Goal: Task Accomplishment & Management: Complete application form

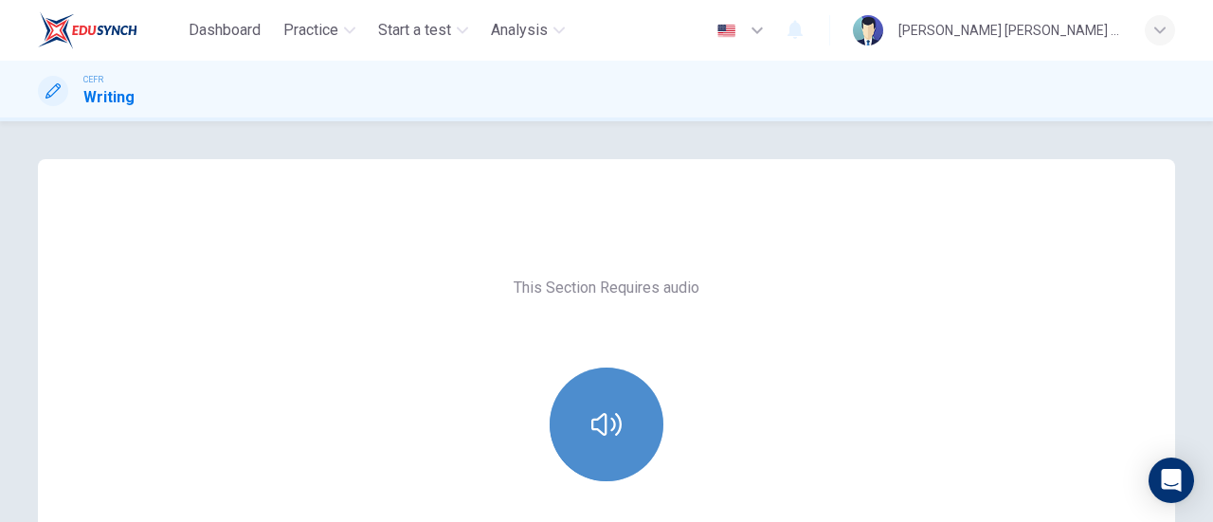
click at [621, 446] on button "button" at bounding box center [607, 425] width 114 height 114
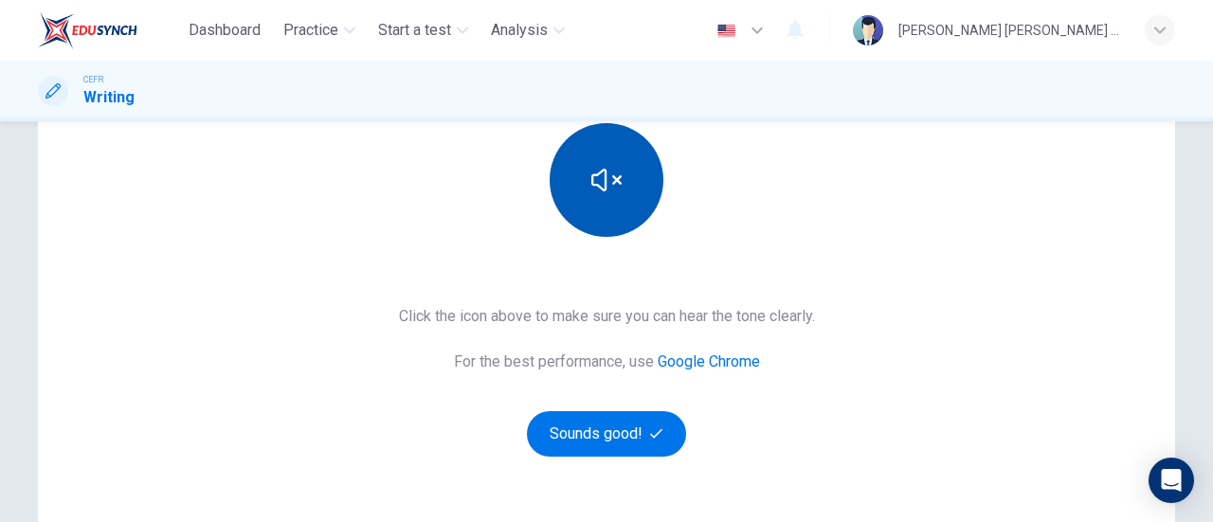
scroll to position [246, 0]
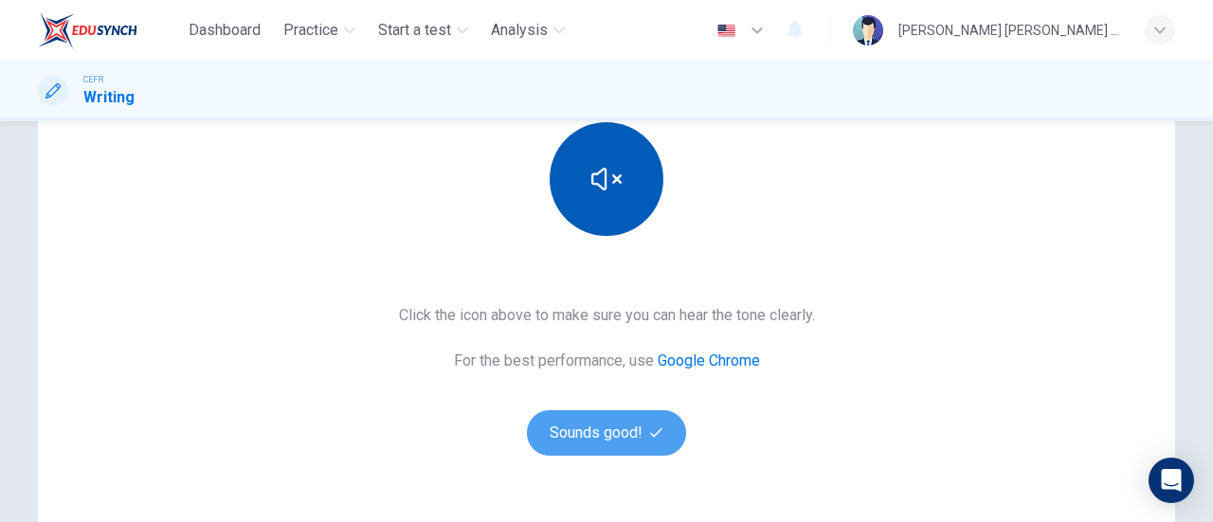
click at [621, 446] on button "Sounds good!" at bounding box center [606, 433] width 159 height 46
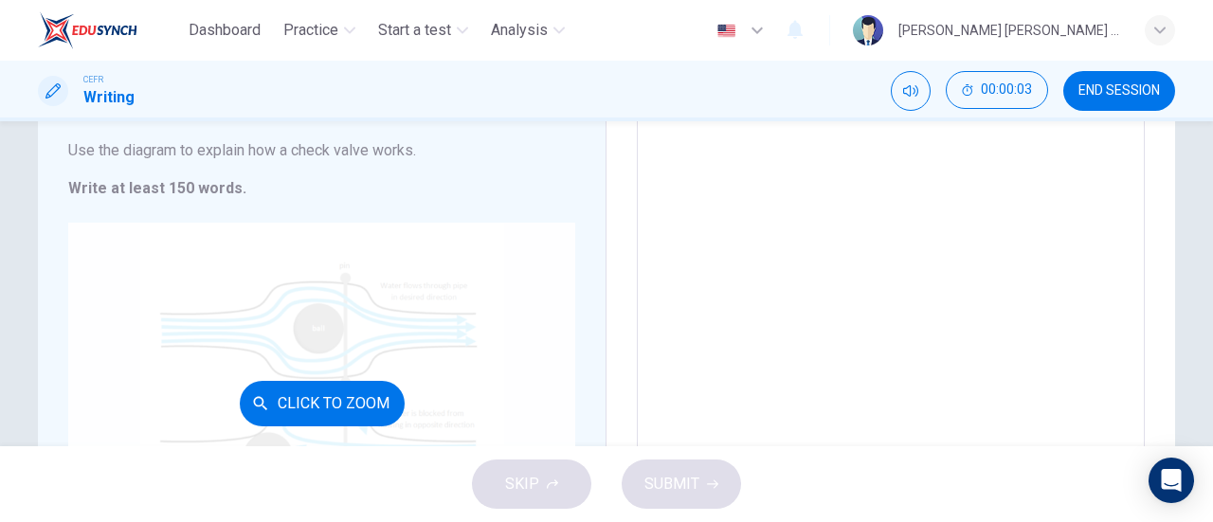
scroll to position [210, 0]
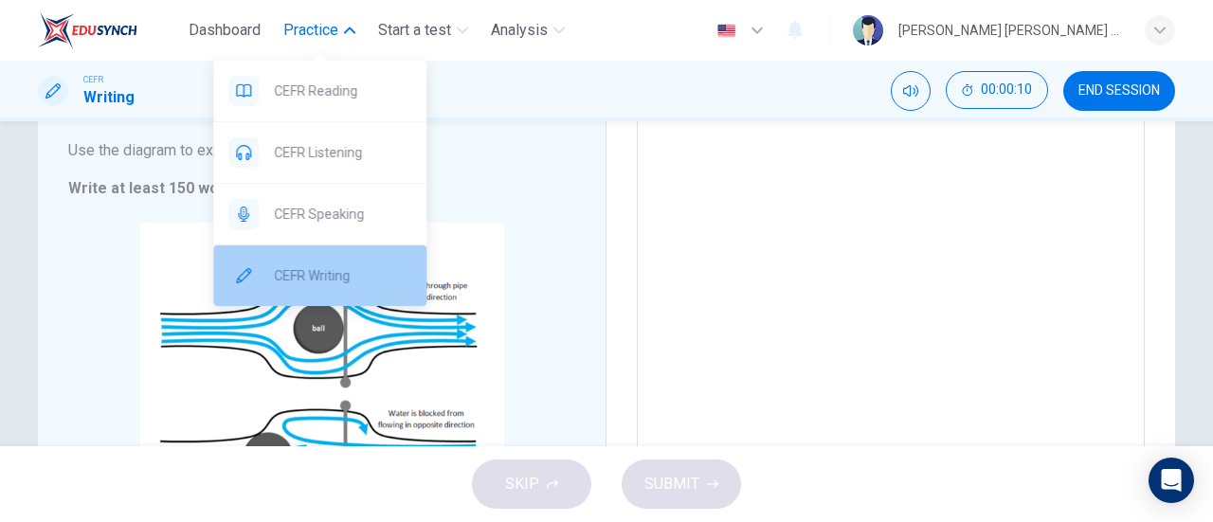
click at [315, 256] on div "CEFR Writing" at bounding box center [319, 276] width 213 height 61
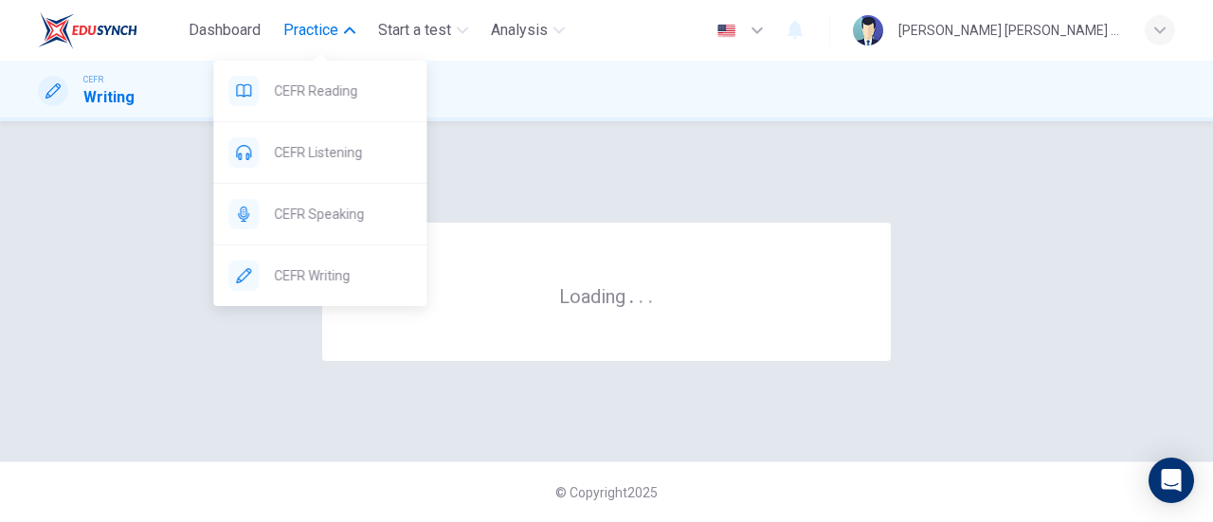
scroll to position [0, 0]
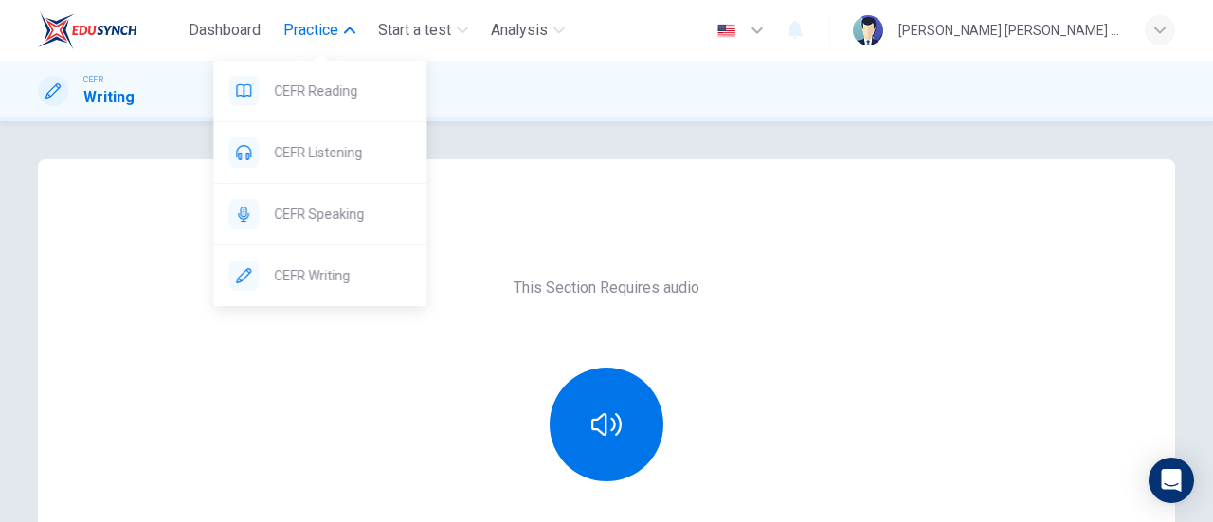
click at [329, 41] on span "Practice" at bounding box center [310, 30] width 55 height 23
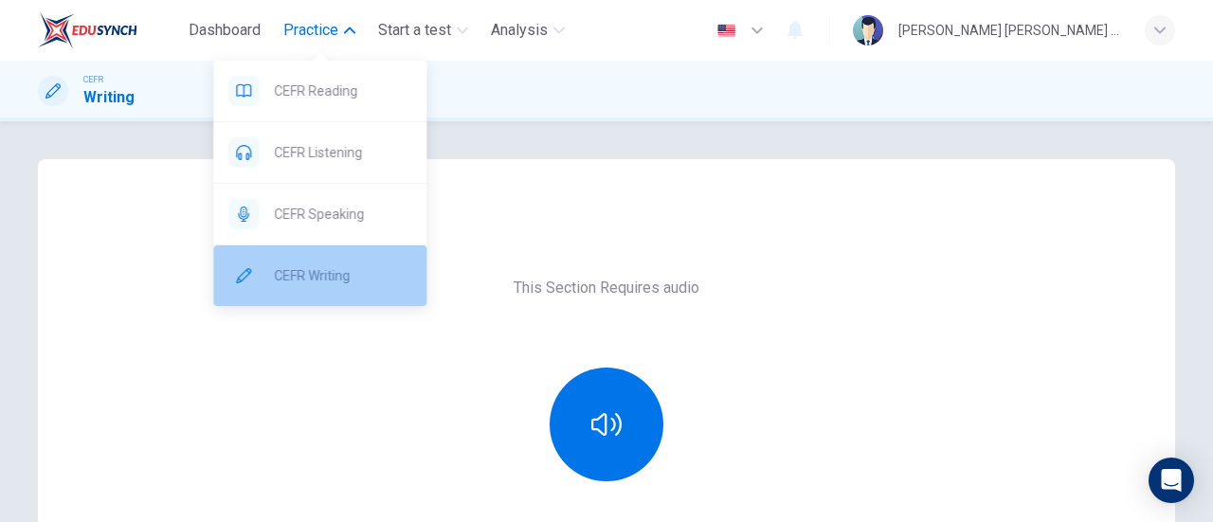
click at [283, 283] on span "CEFR Writing" at bounding box center [342, 276] width 137 height 23
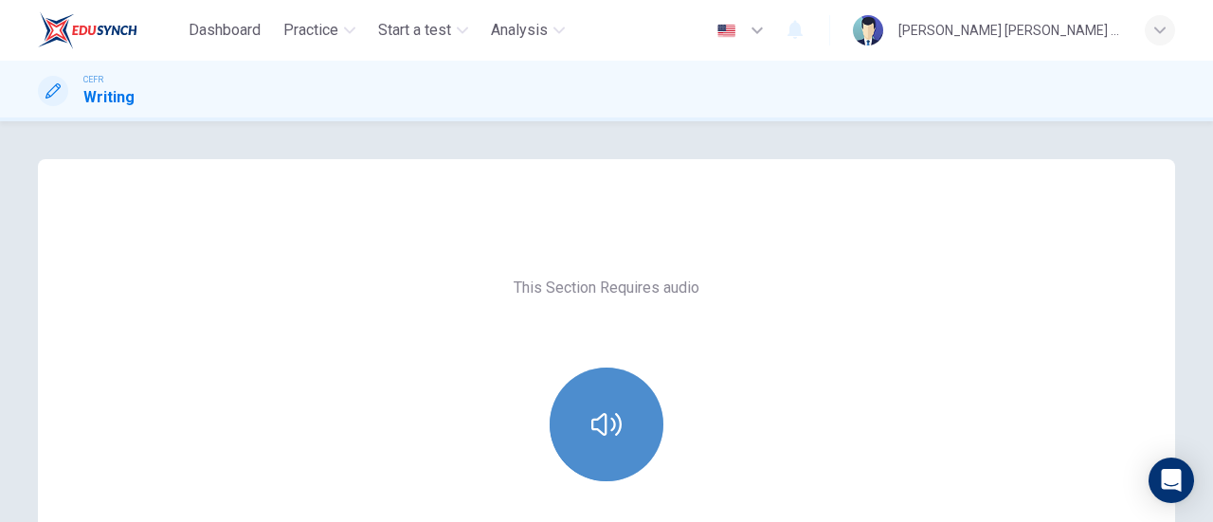
click at [604, 424] on icon "button" at bounding box center [607, 425] width 30 height 30
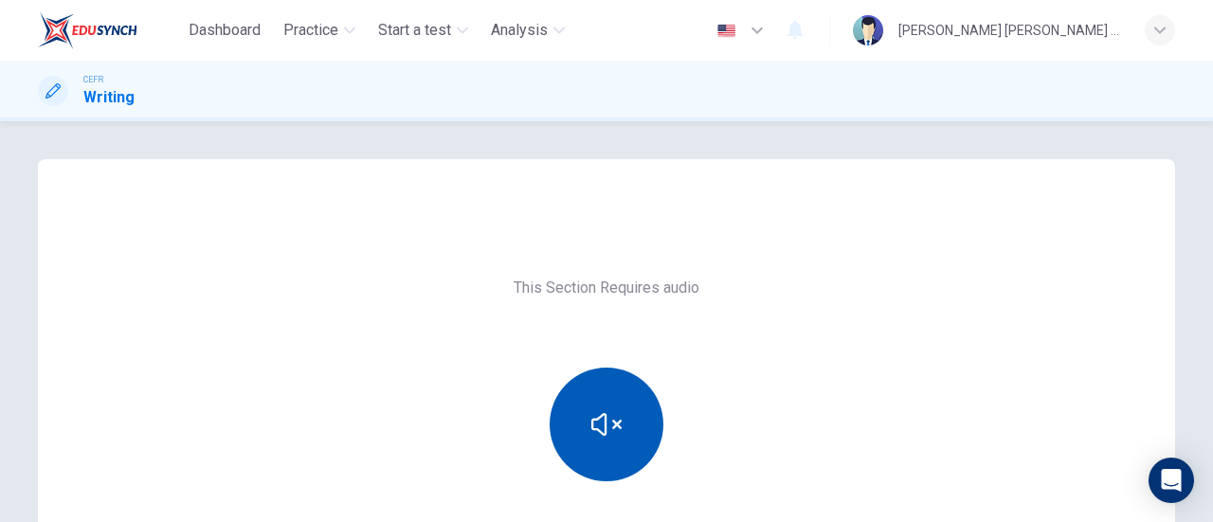
scroll to position [278, 0]
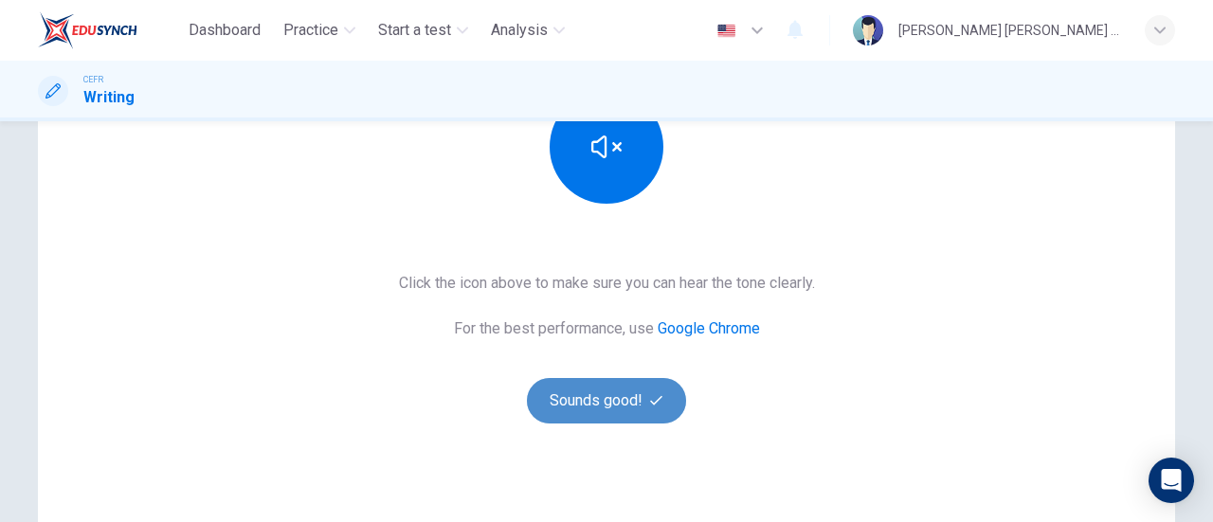
click at [609, 409] on button "Sounds good!" at bounding box center [606, 401] width 159 height 46
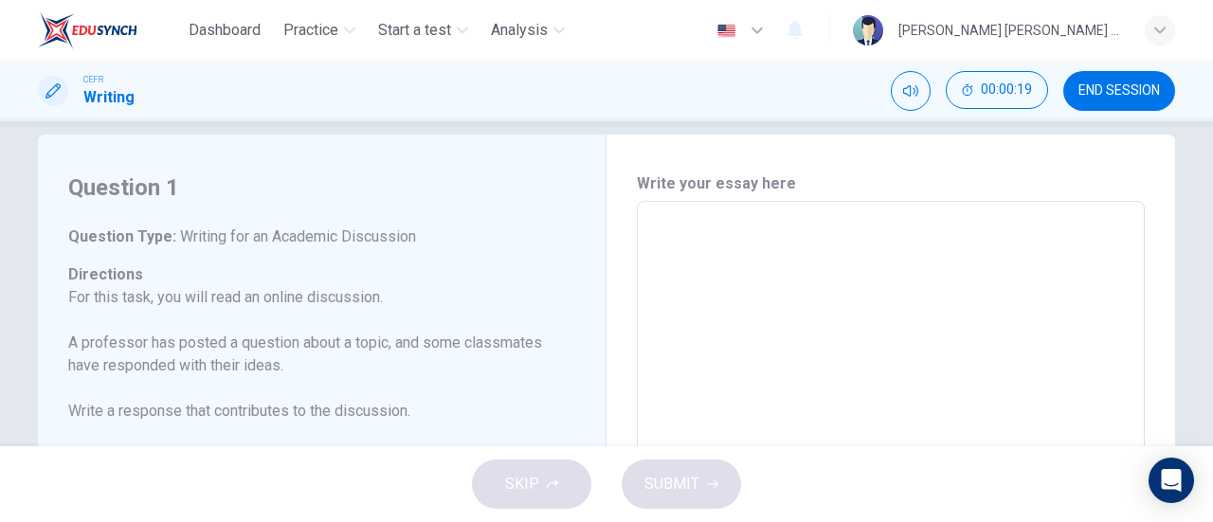
scroll to position [25, 0]
click at [675, 263] on textarea at bounding box center [891, 518] width 482 height 602
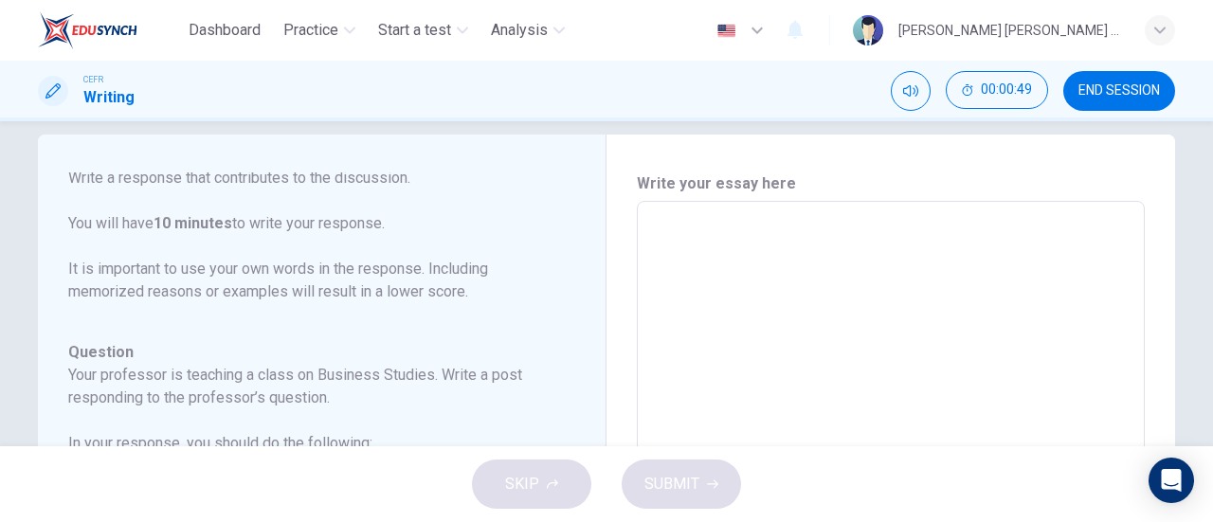
scroll to position [19, 0]
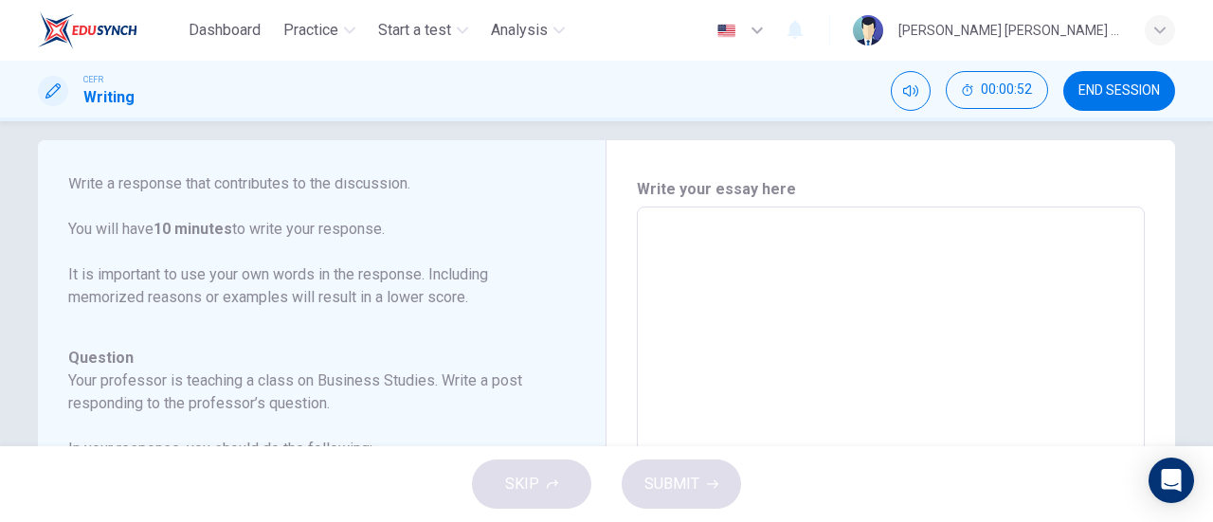
type textarea "F"
type textarea "x"
type textarea "Fr"
type textarea "x"
type textarea "Fro"
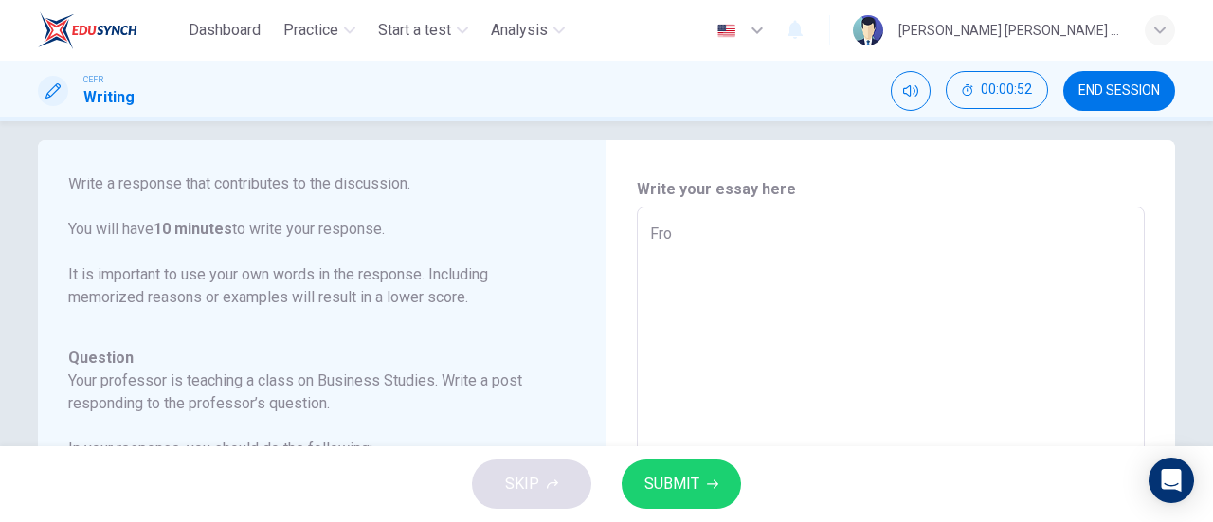
type textarea "x"
type textarea "From"
type textarea "x"
type textarea "From"
type textarea "x"
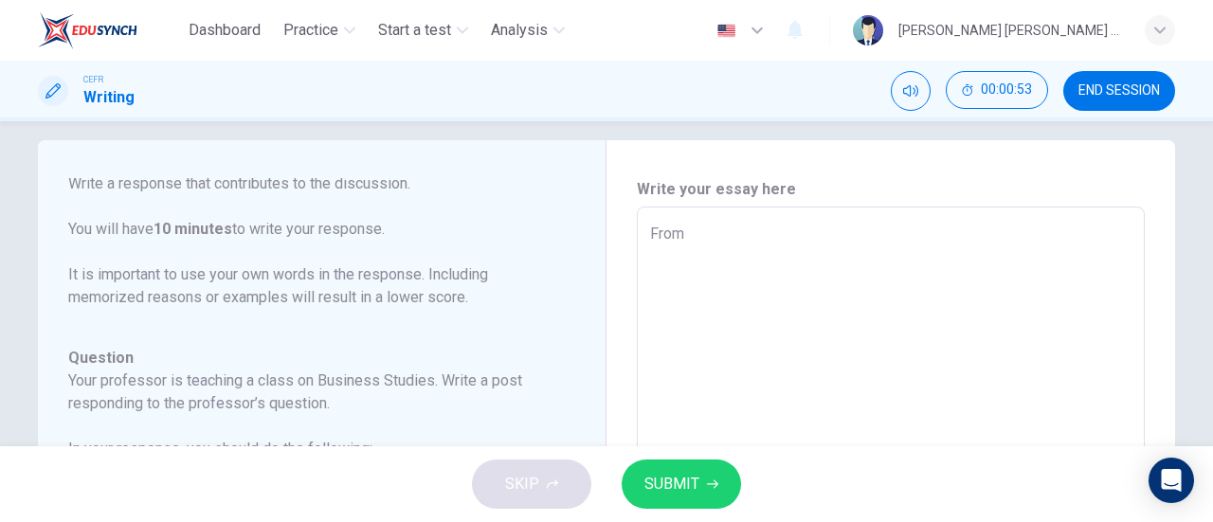
type textarea "From m"
type textarea "x"
type textarea "From my"
type textarea "x"
type textarea "From my"
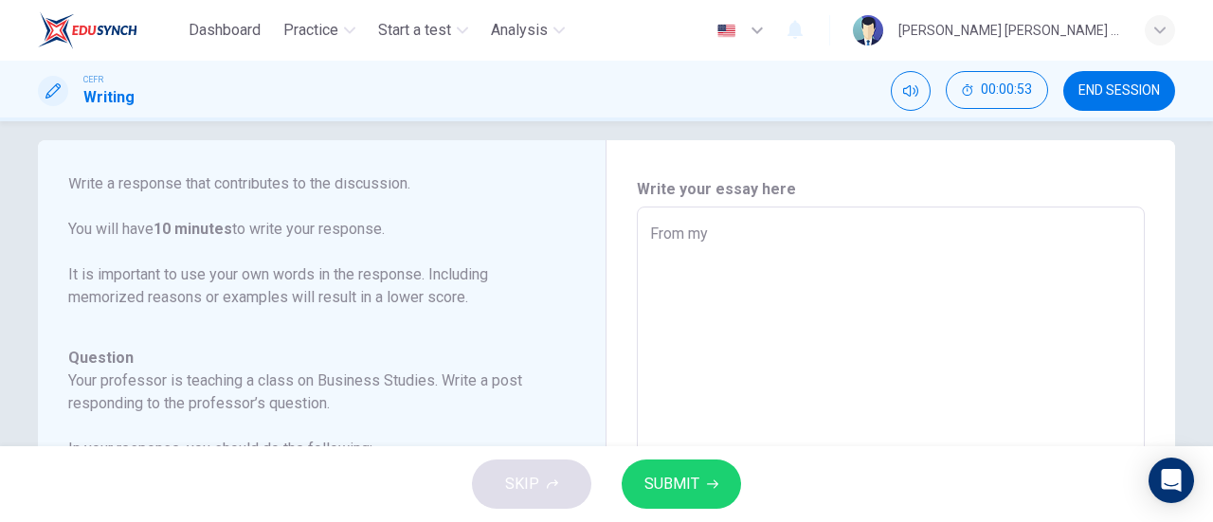
type textarea "x"
type textarea "From my p"
type textarea "x"
type textarea "From my pe"
type textarea "x"
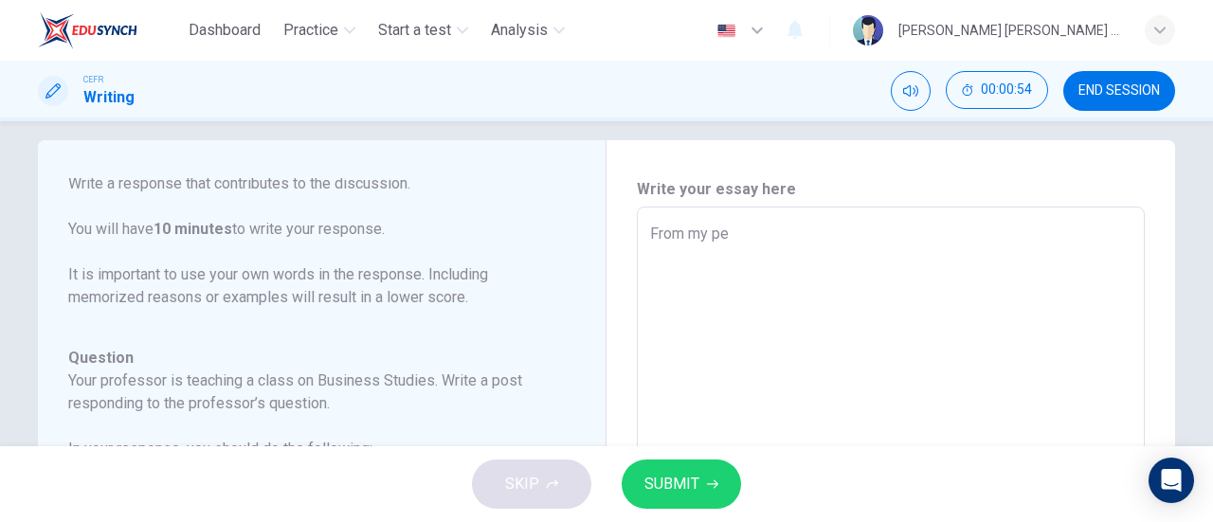
type textarea "From my pes"
type textarea "x"
type textarea "From my pesp"
type textarea "x"
type textarea "From my pespe"
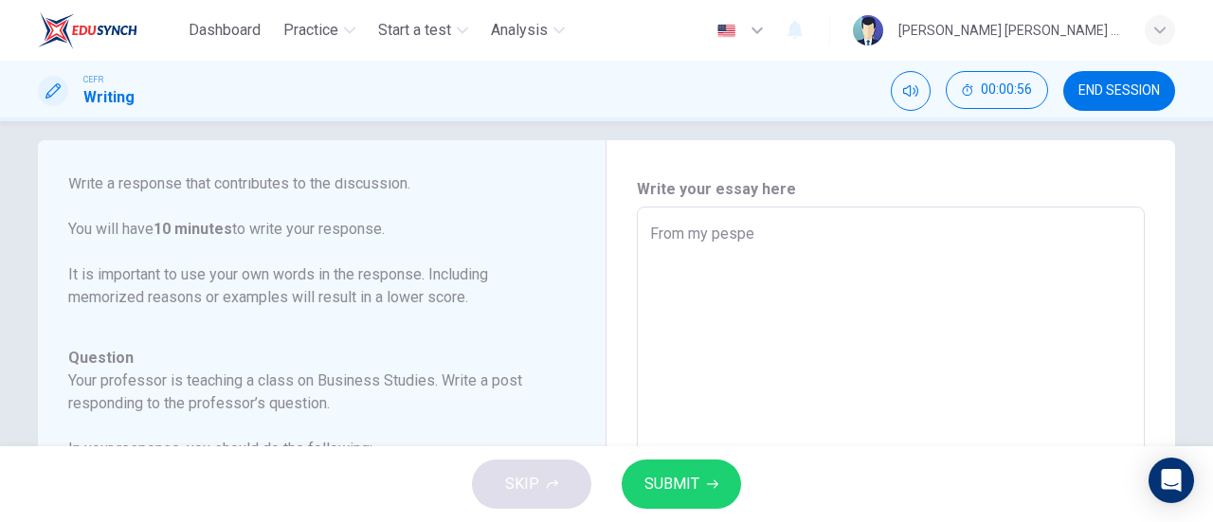
type textarea "x"
type textarea "From my pespec"
type textarea "x"
type textarea "From my pespect"
type textarea "x"
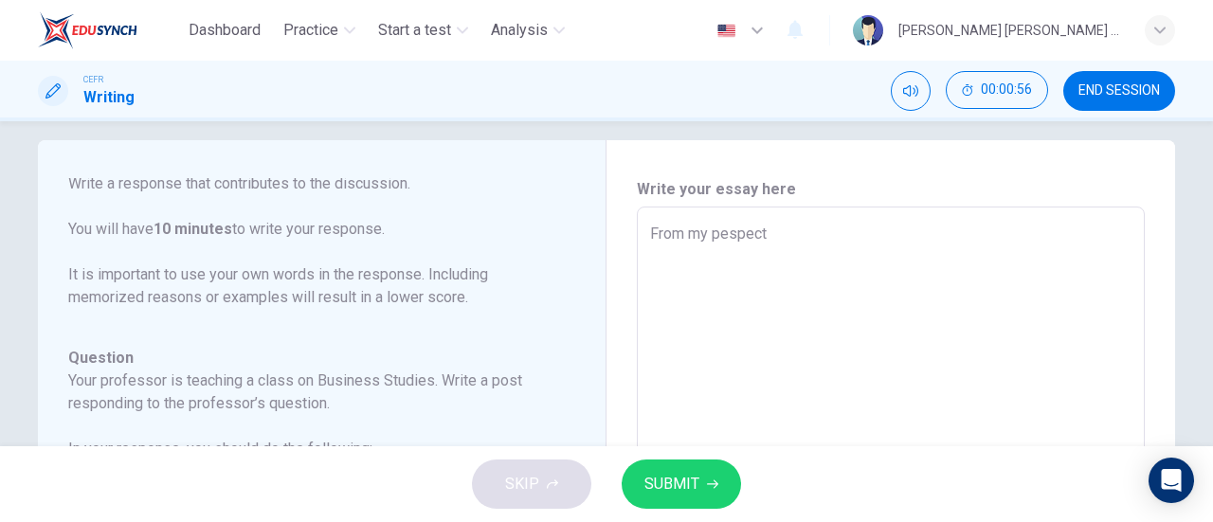
type textarea "From my pespecti"
type textarea "x"
type textarea "From my pespectiv"
type textarea "x"
type textarea "From my pespective"
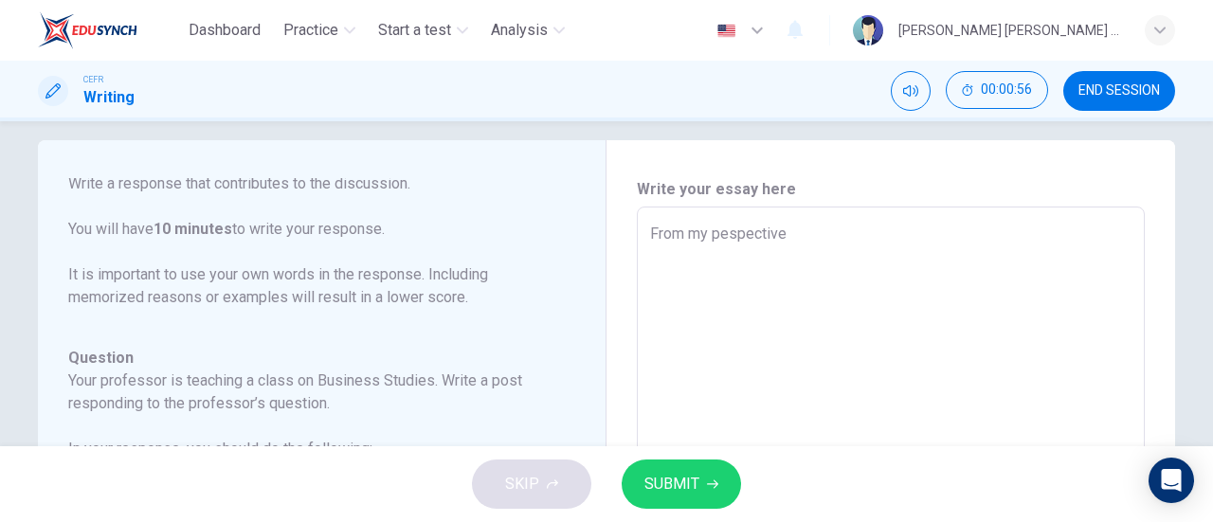
type textarea "x"
type textarea "From my pespective,"
type textarea "x"
type textarea "From my pespective,"
type textarea "x"
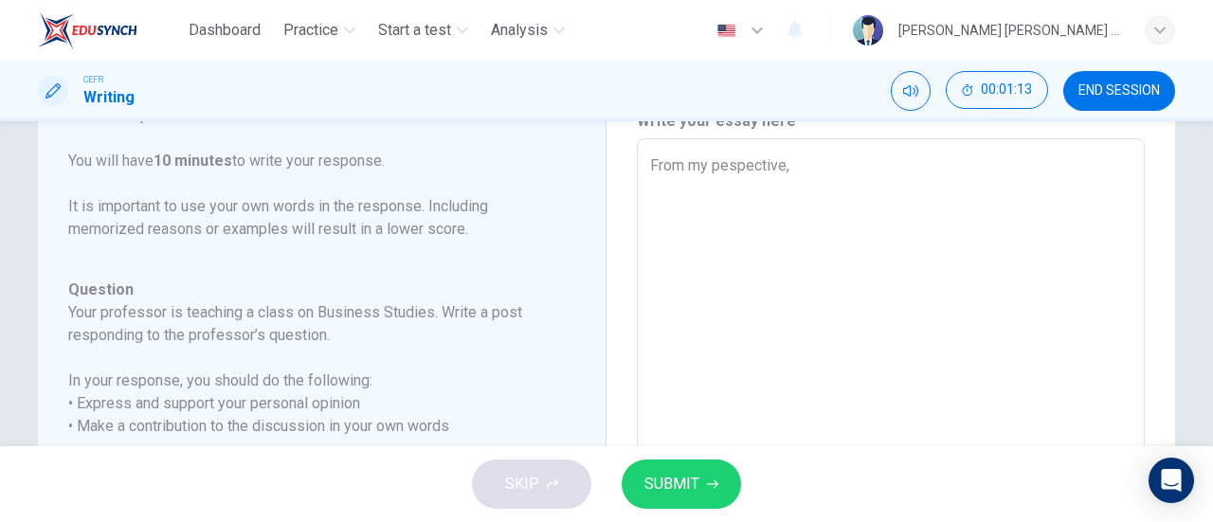
scroll to position [93, 0]
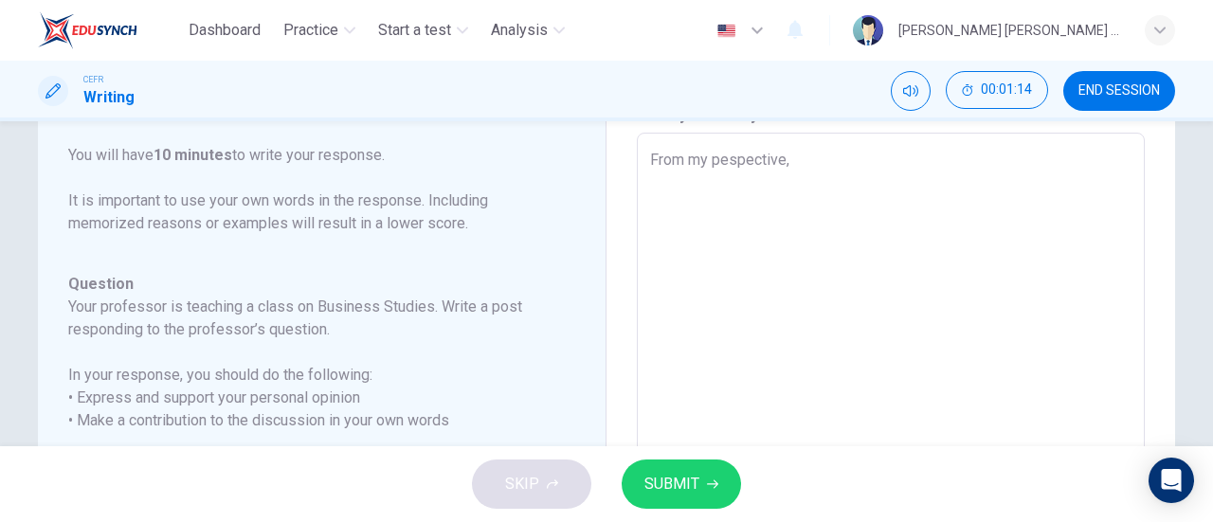
type textarea "From my pespective,"
type textarea "x"
type textarea "From my pespecti"
type textarea "x"
type textarea "From my pespec"
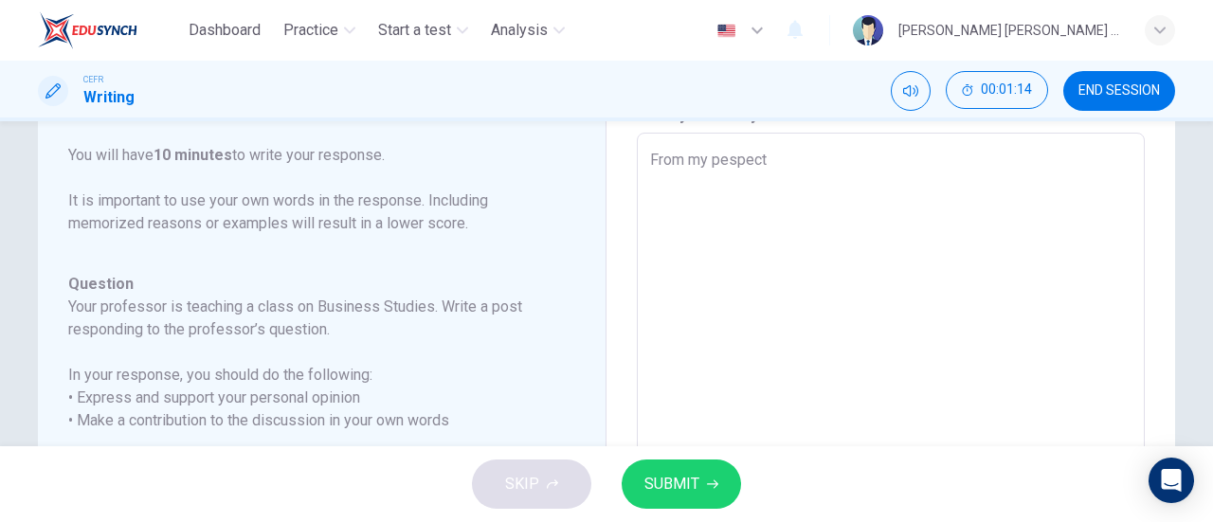
type textarea "x"
type textarea "From my pespe"
type textarea "x"
type textarea "From my pes"
type textarea "x"
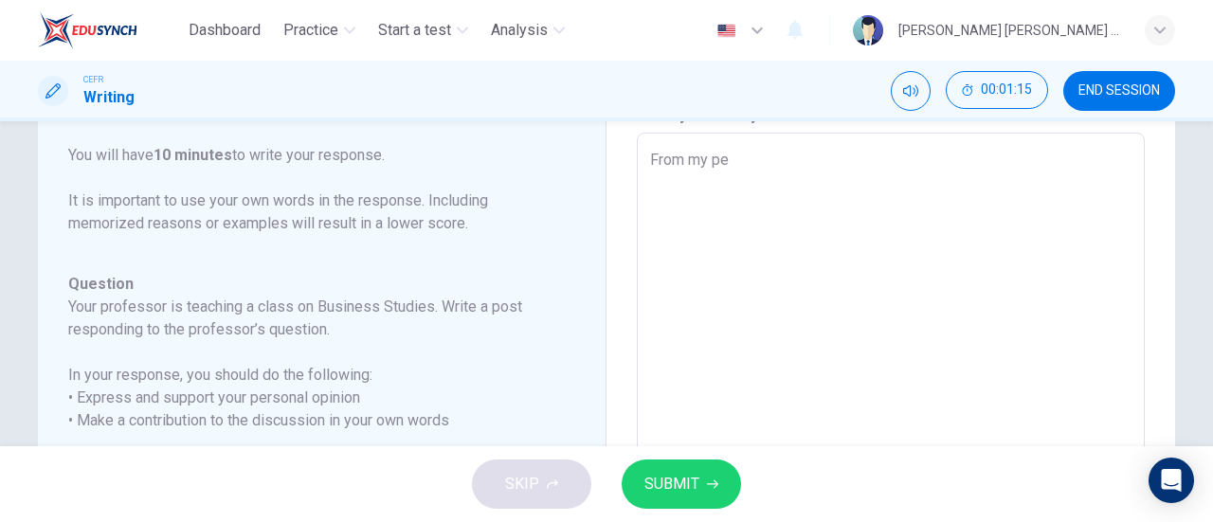
type textarea "From my p"
type textarea "x"
type textarea "From my"
type textarea "x"
type textarea "From"
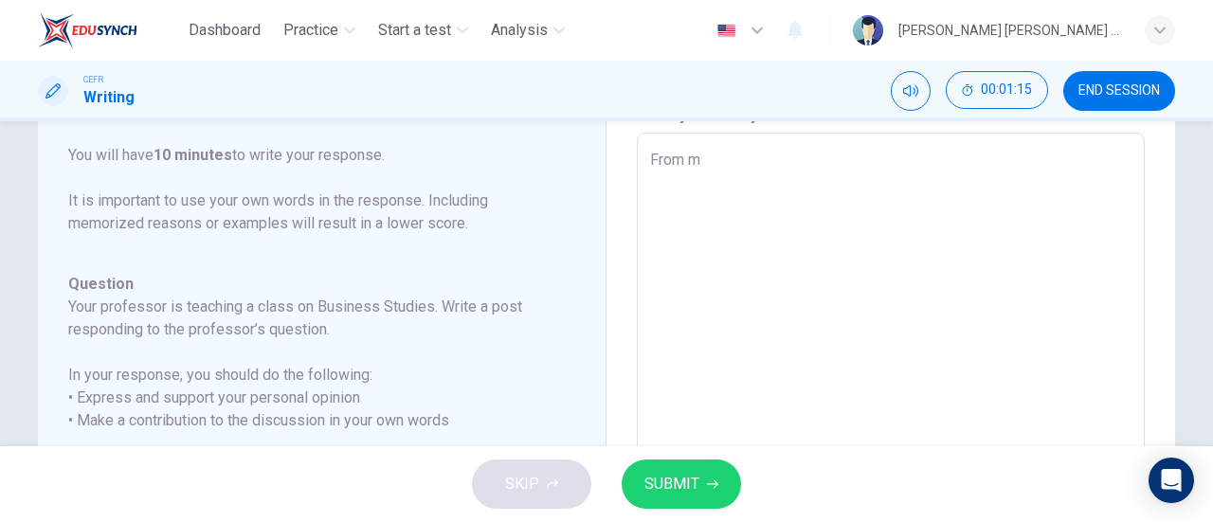
type textarea "x"
type textarea "From"
type textarea "x"
type textarea "Fr"
type textarea "x"
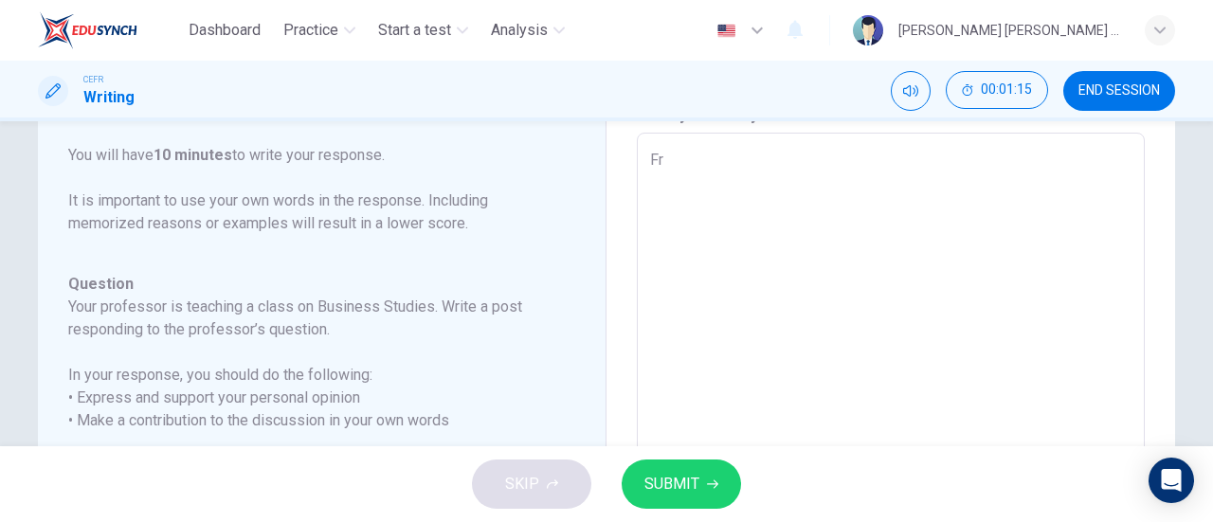
type textarea "F"
type textarea "x"
type textarea "W"
type textarea "x"
type textarea "I"
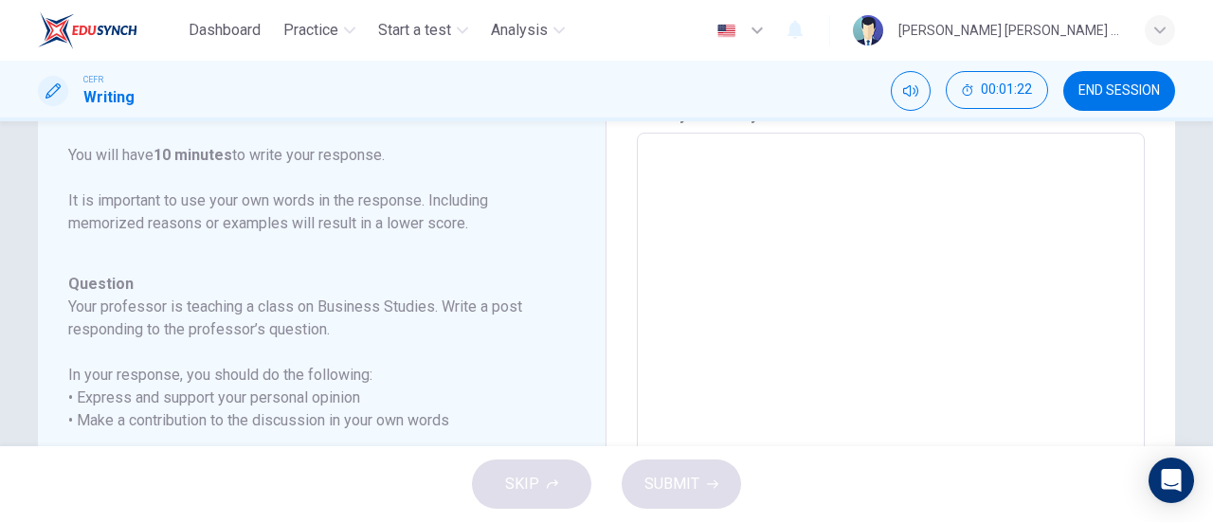
type textarea "x"
type textarea "I"
type textarea "x"
type textarea "I a"
type textarea "x"
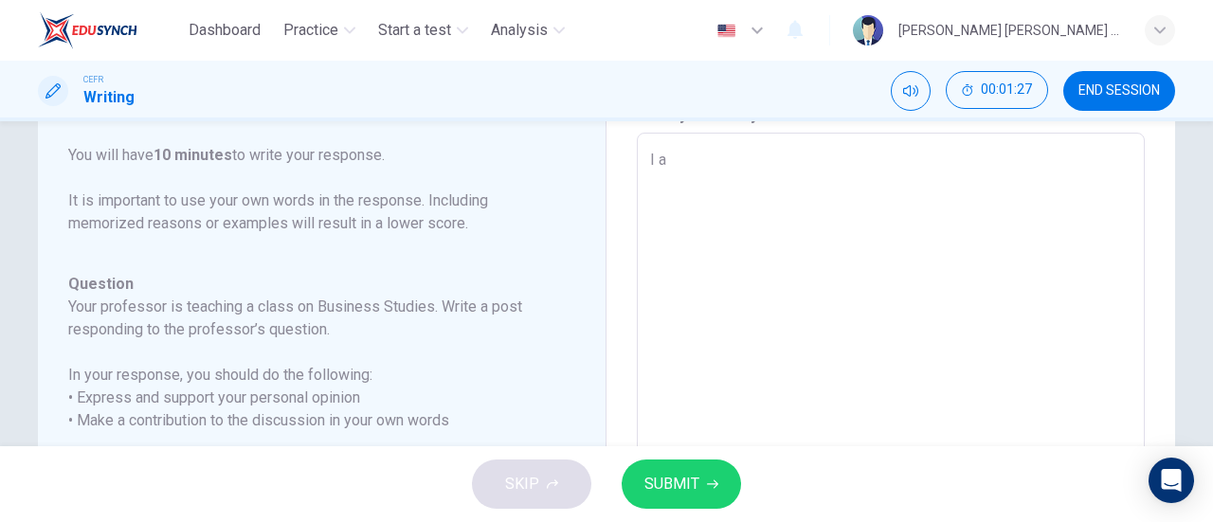
type textarea "I"
type textarea "x"
type textarea "I"
type textarea "x"
type textarea "F"
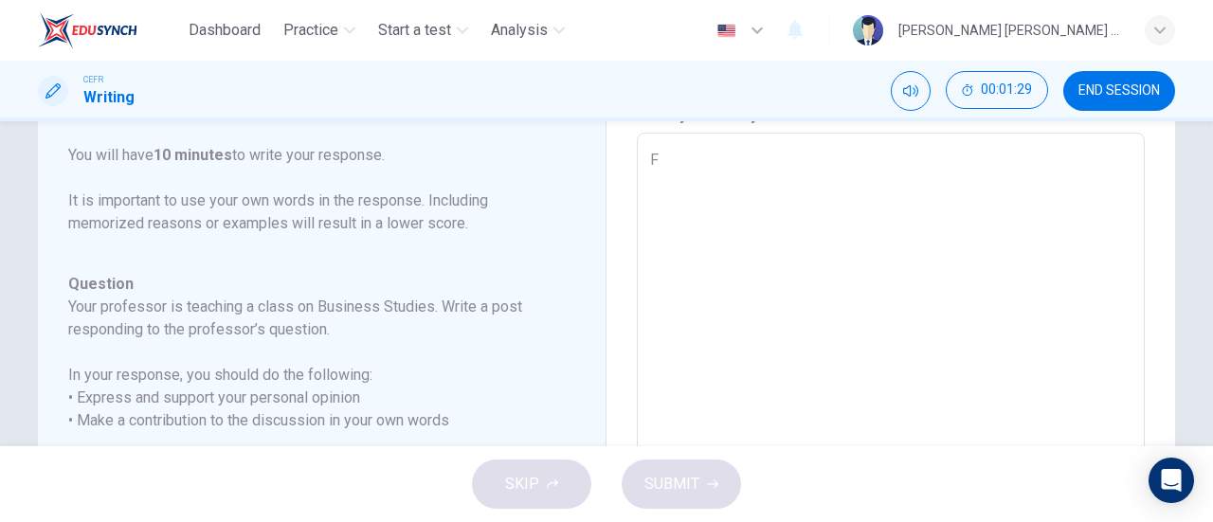
type textarea "x"
type textarea "Fr"
type textarea "x"
type textarea "Fro"
type textarea "x"
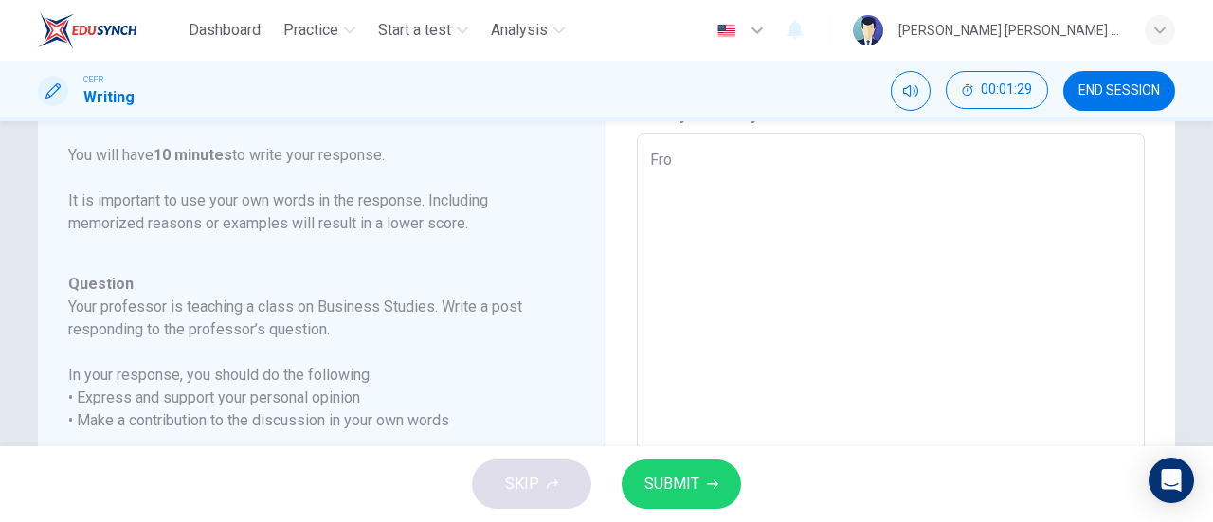
type textarea "From"
type textarea "x"
type textarea "From"
type textarea "x"
type textarea "From m"
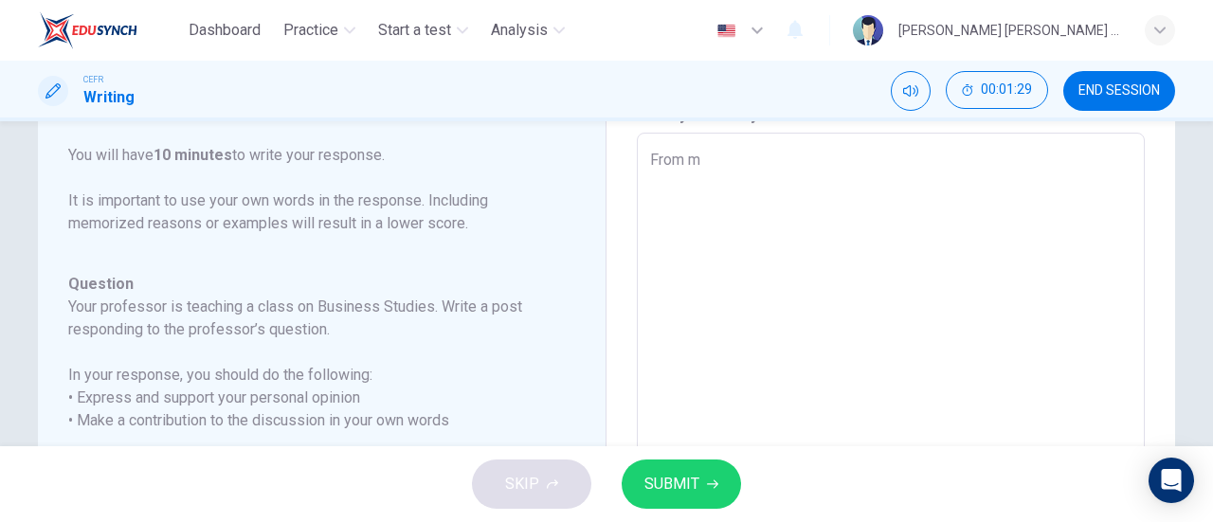
type textarea "x"
type textarea "From my"
type textarea "x"
type textarea "From my"
type textarea "x"
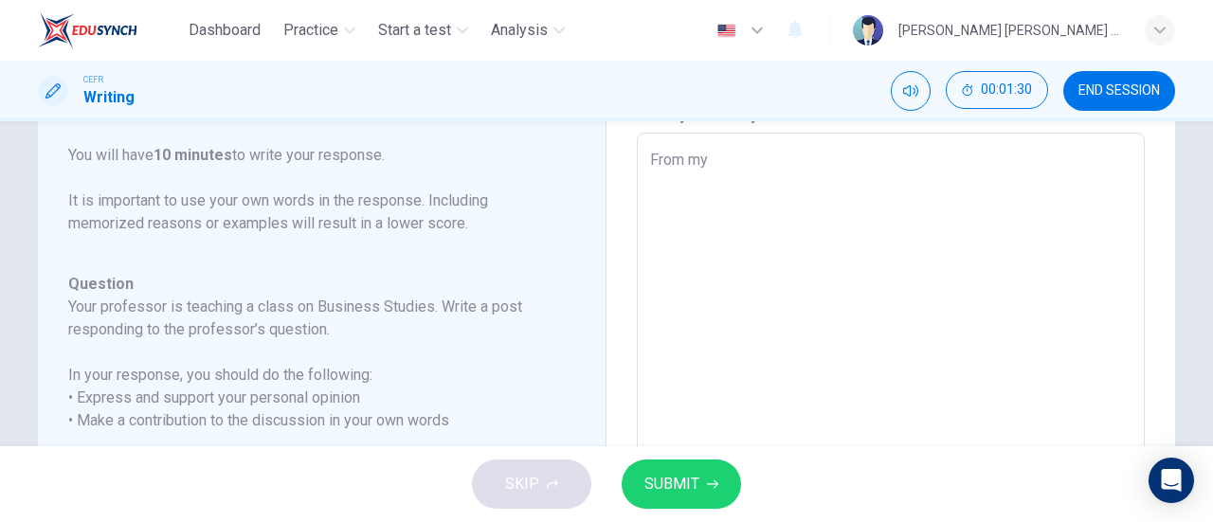
type textarea "From my p"
type textarea "x"
type textarea "From my pe"
type textarea "x"
type textarea "From my per"
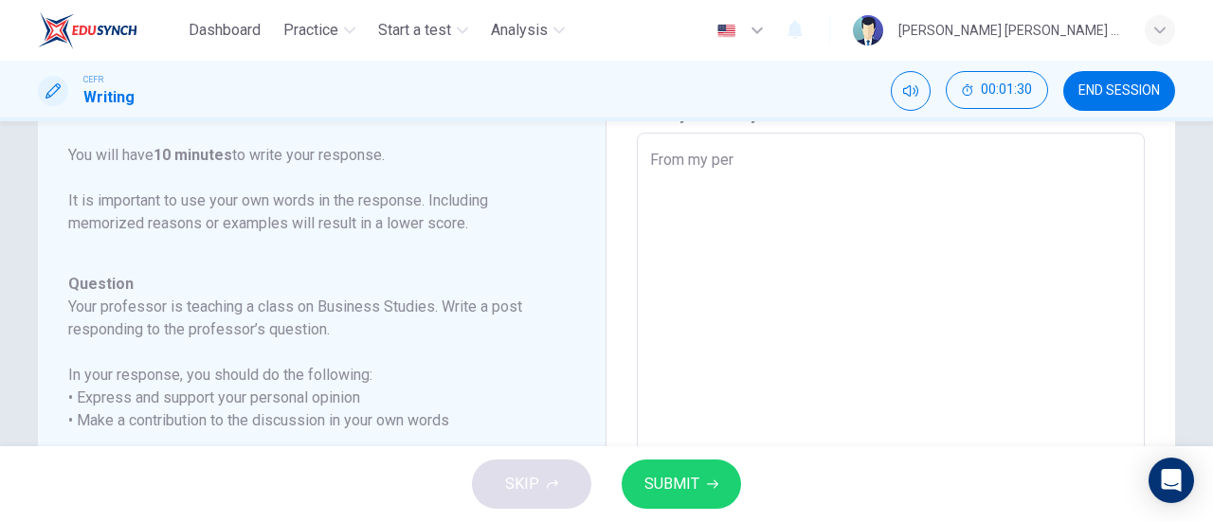
type textarea "x"
type textarea "From my pers"
type textarea "x"
type textarea "From my persp"
type textarea "x"
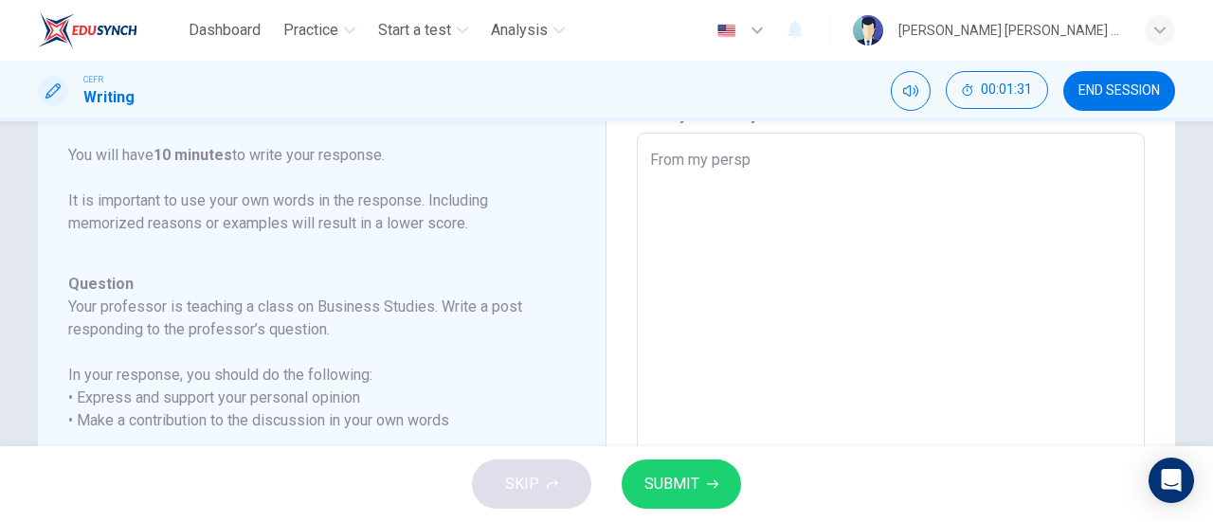
type textarea "From my perspe"
type textarea "x"
type textarea "From my perspec"
type textarea "x"
type textarea "From my perspect"
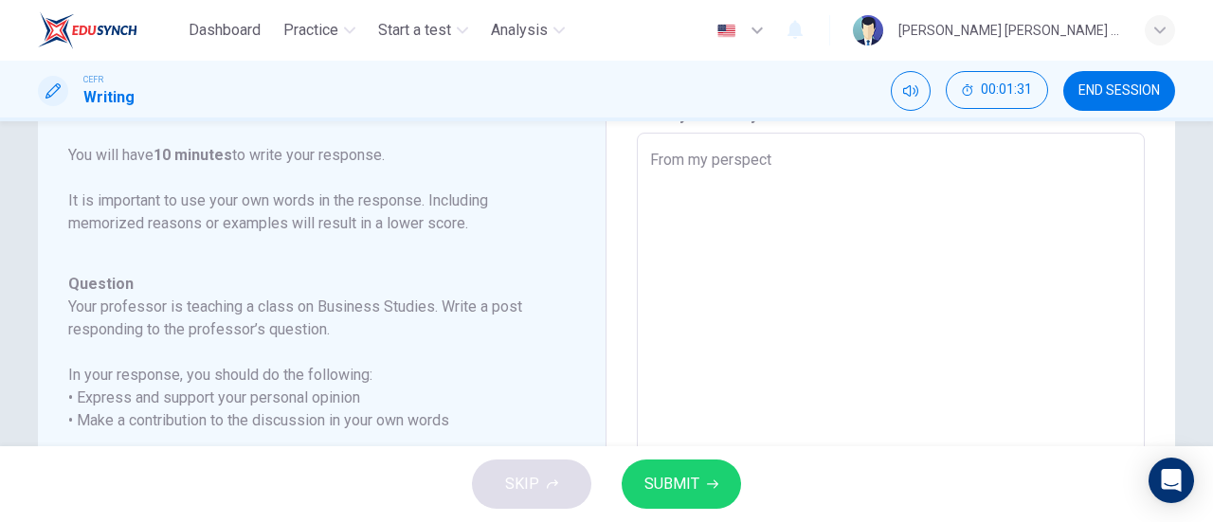
type textarea "x"
type textarea "From my perspecti"
type textarea "x"
type textarea "From my perspectiv"
type textarea "x"
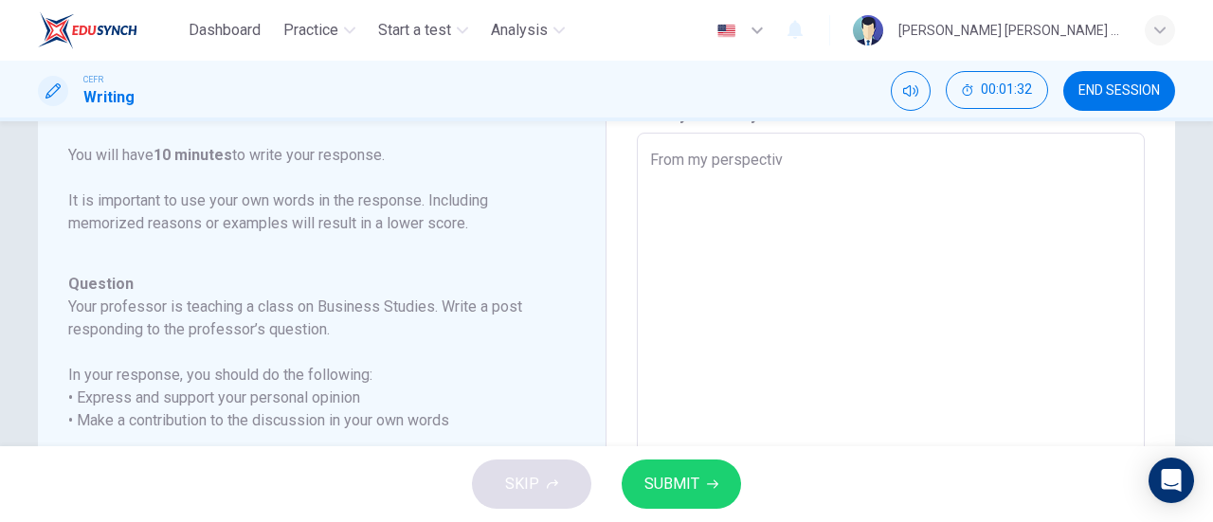
type textarea "From my perspective"
type textarea "x"
type textarea "From my perspective,"
type textarea "x"
type textarea "From my perspective,"
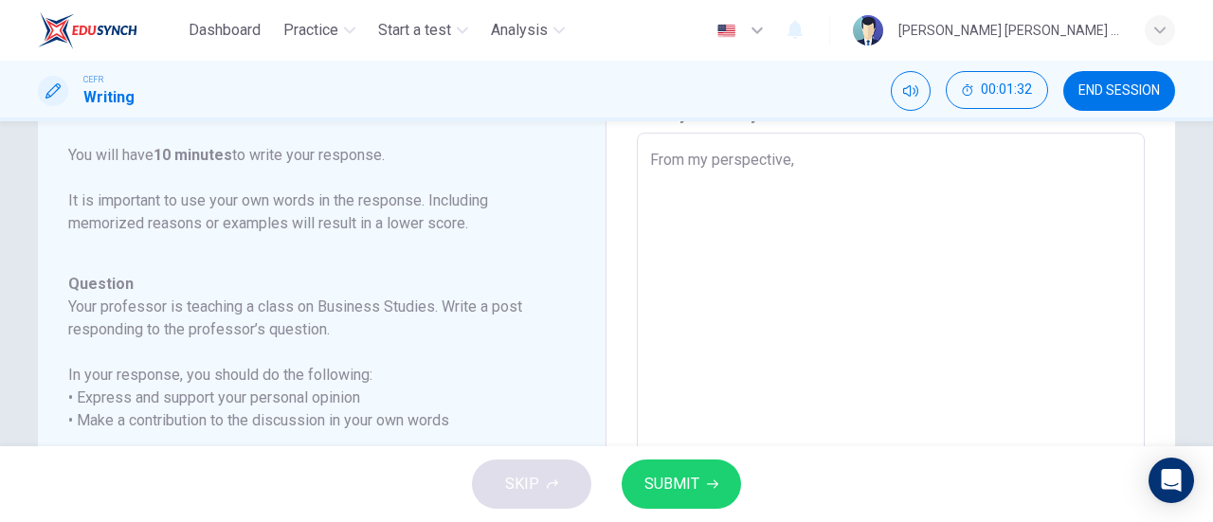
type textarea "x"
type textarea "From my perspective, t"
type textarea "x"
type textarea "From my perspective, th"
type textarea "x"
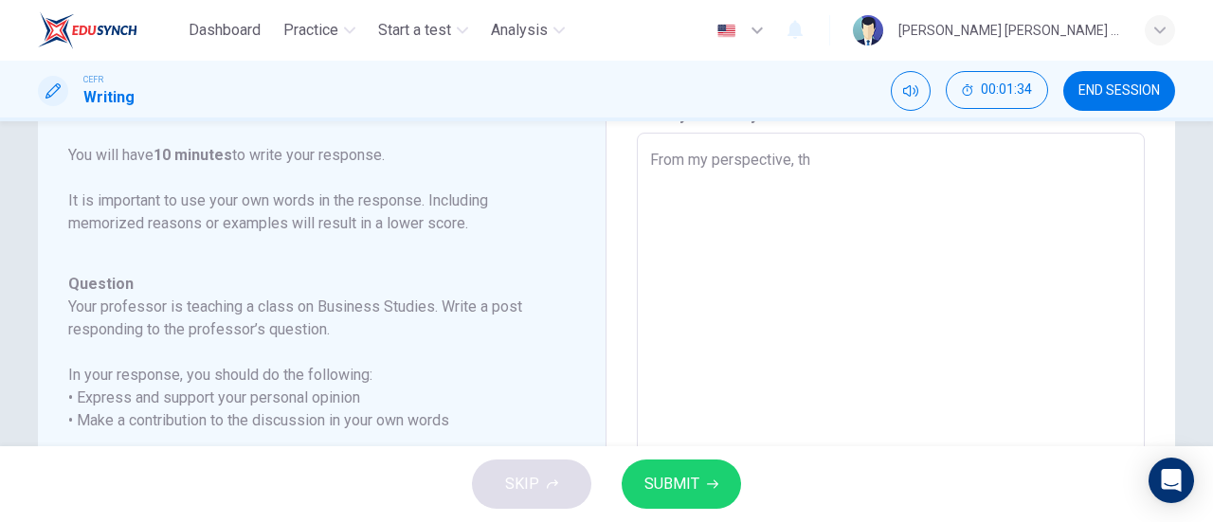
type textarea "From my perspective, the"
type textarea "x"
type textarea "From my perspective, the"
type textarea "x"
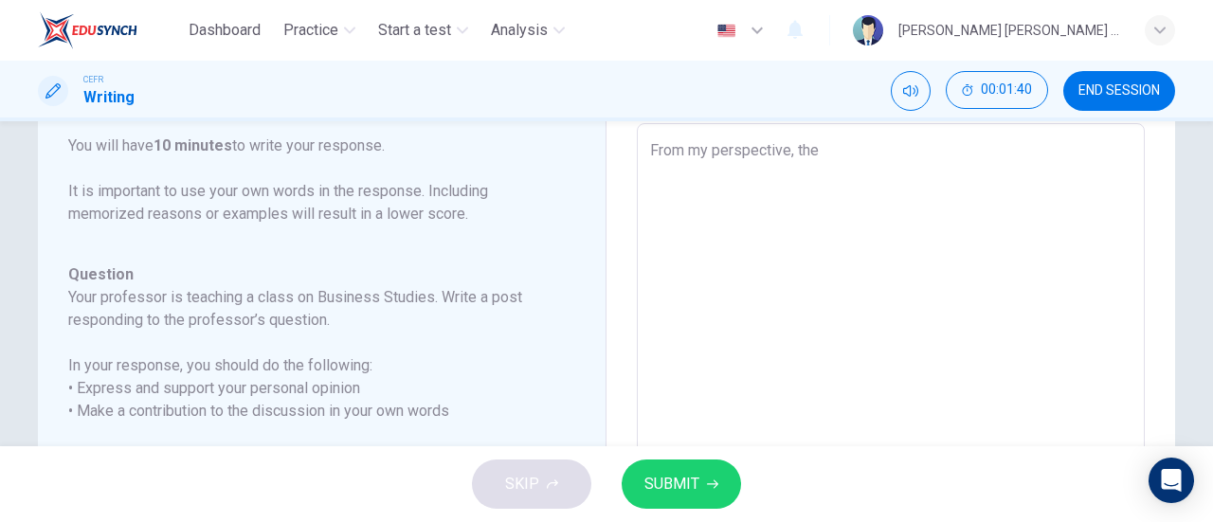
scroll to position [97, 0]
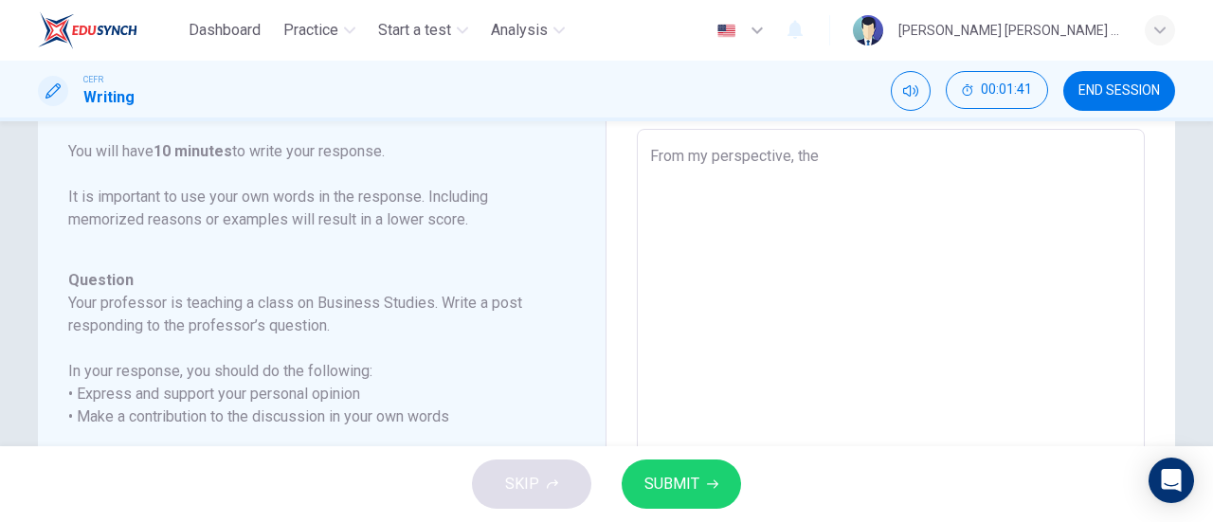
type textarea "From my perspective, the c"
type textarea "x"
type textarea "From my perspective, the co"
type textarea "x"
type textarea "From my perspective, the con"
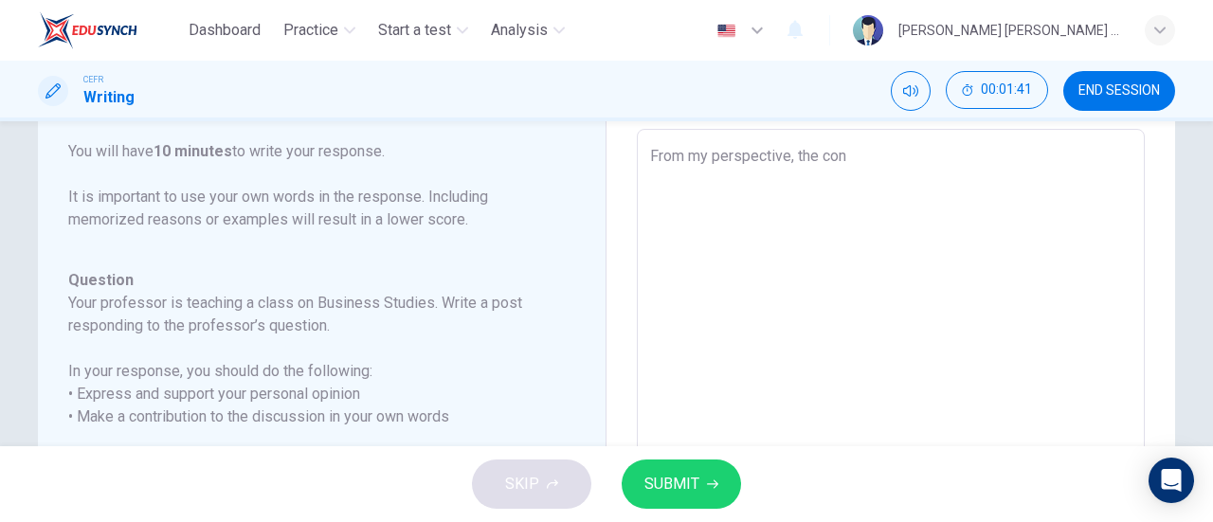
type textarea "x"
type textarea "From my perspective, the conc"
type textarea "x"
type textarea "From my perspective, the conce"
type textarea "x"
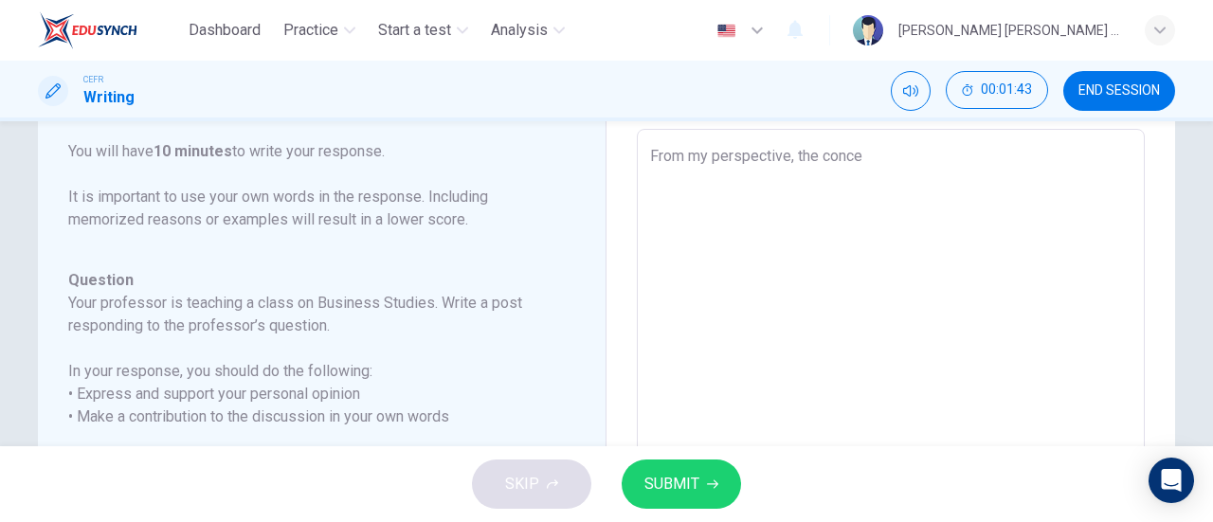
type textarea "From my perspective, the concep"
type textarea "x"
type textarea "From my perspective, the concept"
type textarea "x"
type textarea "From my perspective, the concepts"
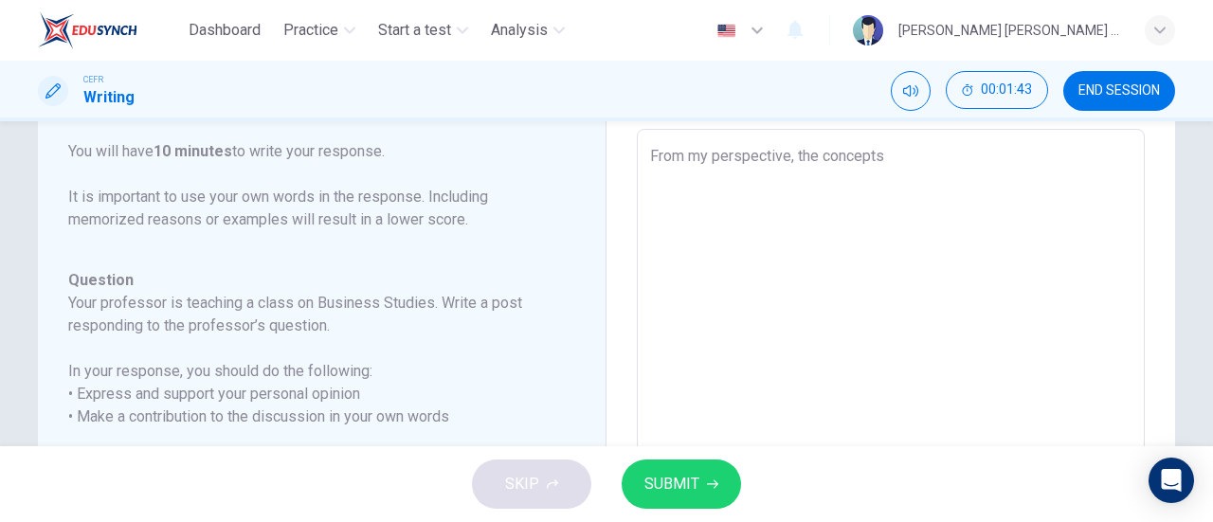
type textarea "x"
type textarea "From my perspective, the concepts"
type textarea "x"
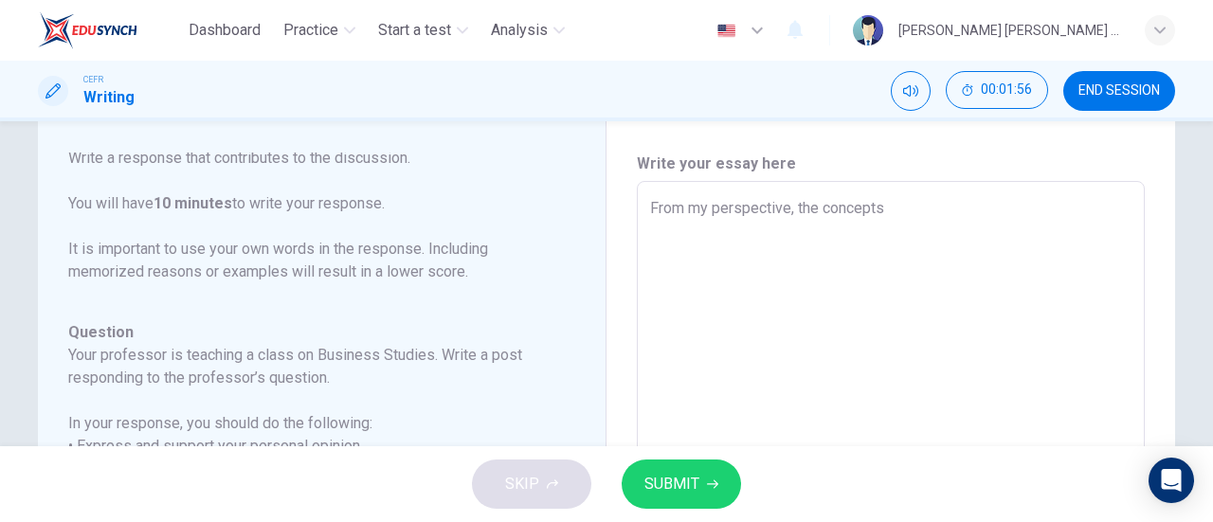
scroll to position [44, 0]
type textarea "From my perspective, the concepts"
type textarea "x"
type textarea "From my perspective, the concept"
type textarea "x"
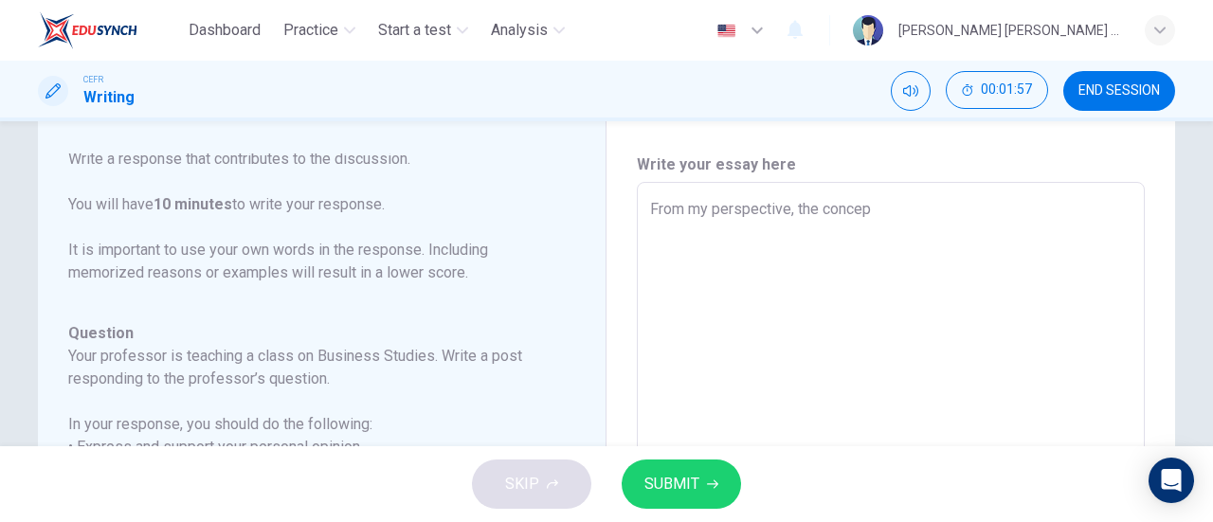
type textarea "From my perspective, the conce"
type textarea "x"
type textarea "From my perspective, the con"
type textarea "x"
type textarea "From my perspective, the co"
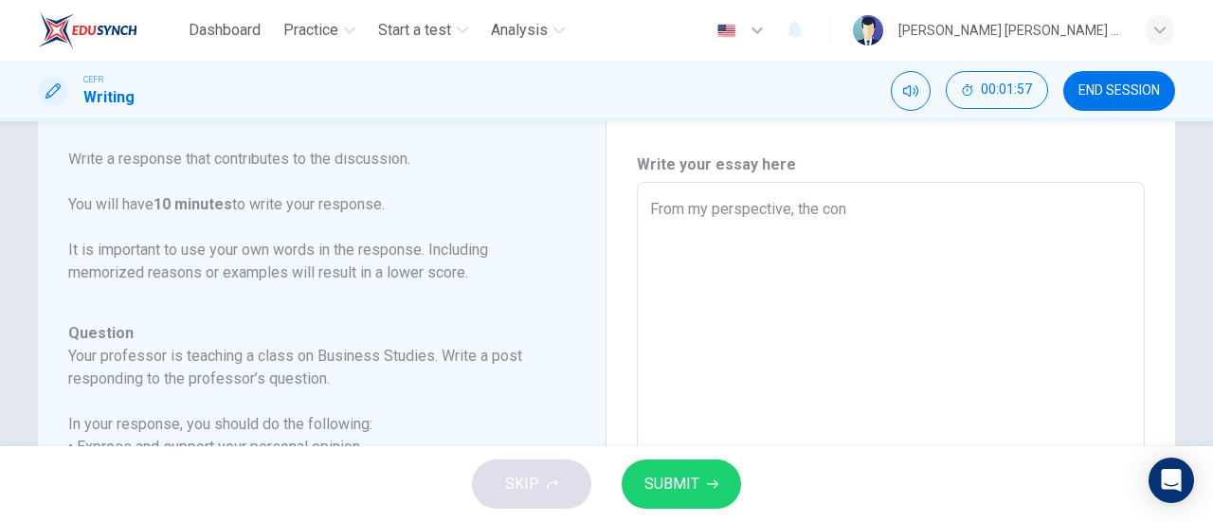
type textarea "x"
type textarea "From my perspective, the"
type textarea "x"
type textarea "From my perspective, the s"
type textarea "x"
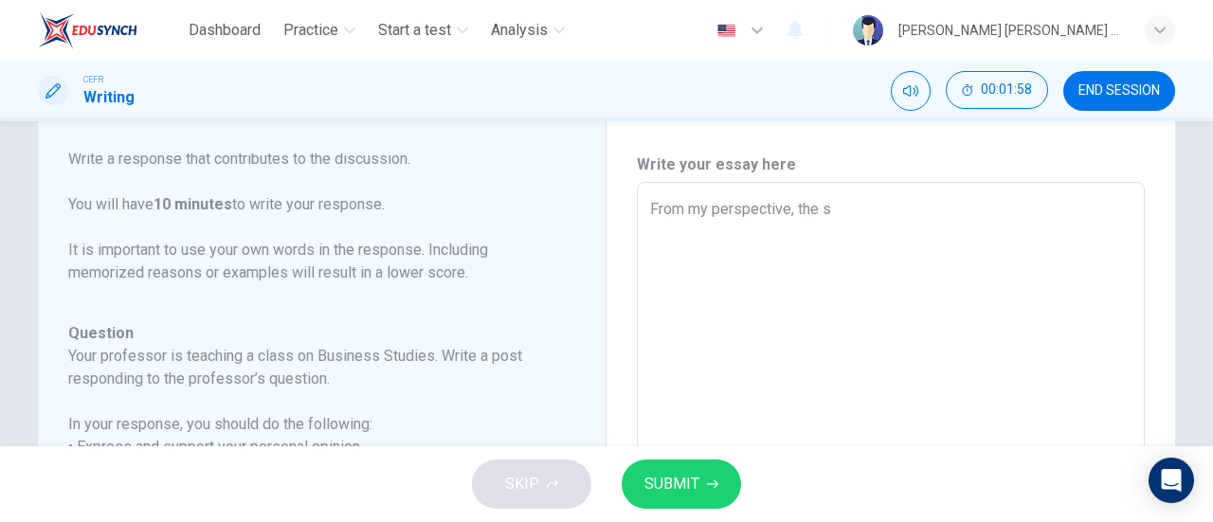
type textarea "From my perspective, the st"
type textarea "x"
type textarea "From my perspective, the sta"
type textarea "x"
type textarea "From my perspective, the stat"
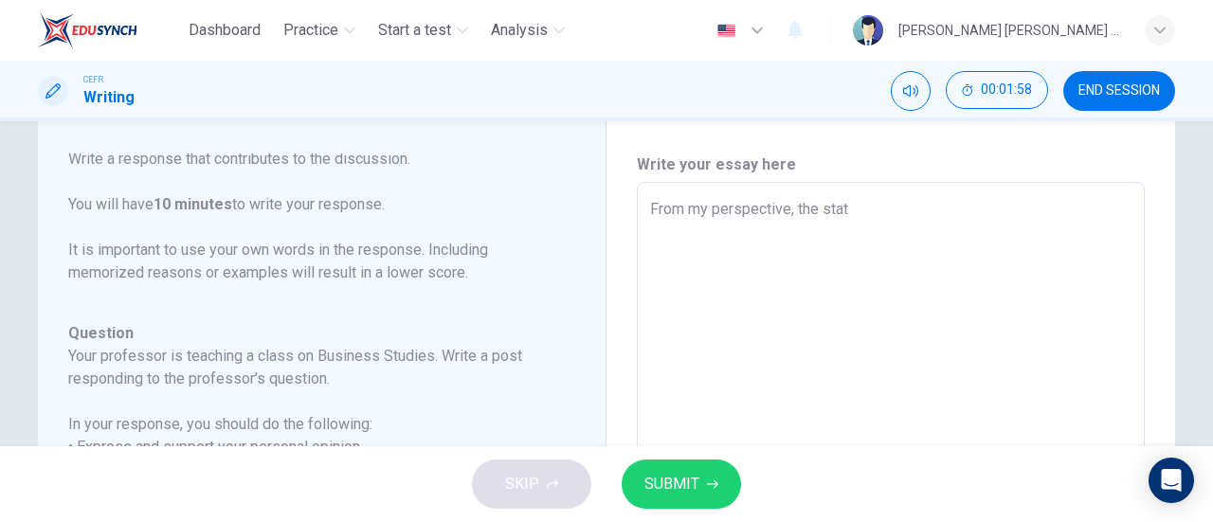
type textarea "x"
type textarea "From my perspective, the state"
type textarea "x"
type textarea "From my perspective, the statem"
type textarea "x"
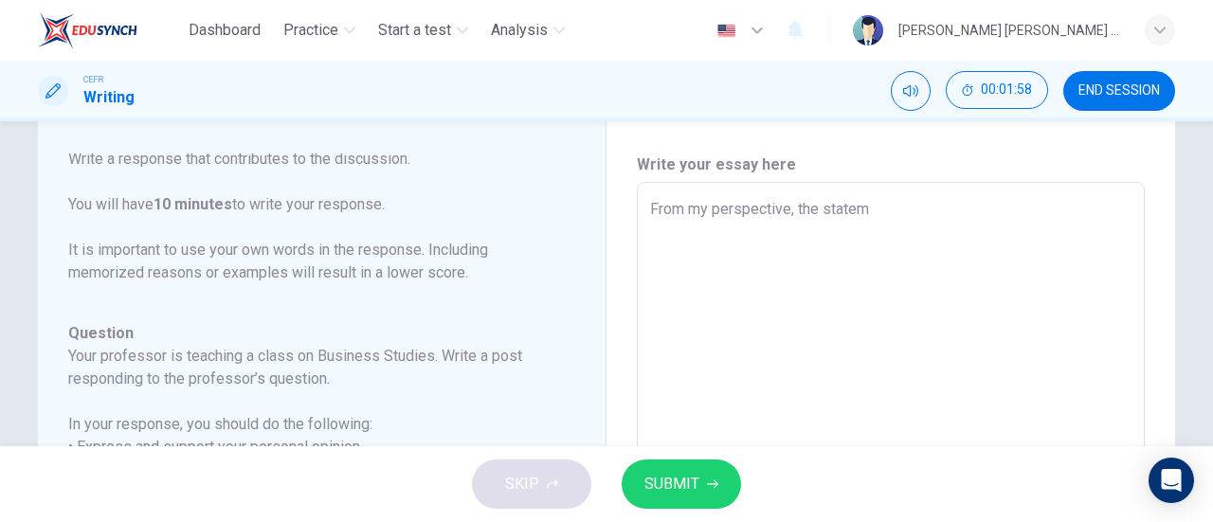
type textarea "From my perspective, the stateme"
type textarea "x"
type textarea "From my perspective, the statemen"
type textarea "x"
type textarea "From my perspective, the statement"
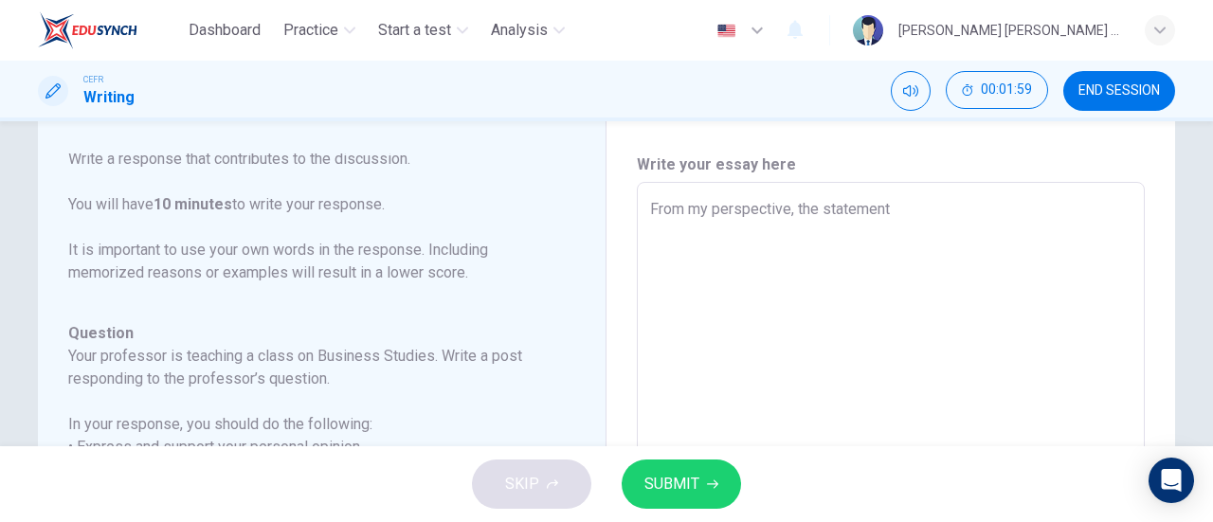
type textarea "x"
type textarea "From my perspective, the statement"
type textarea "x"
type textarea "From my perspective, the statement o"
type textarea "x"
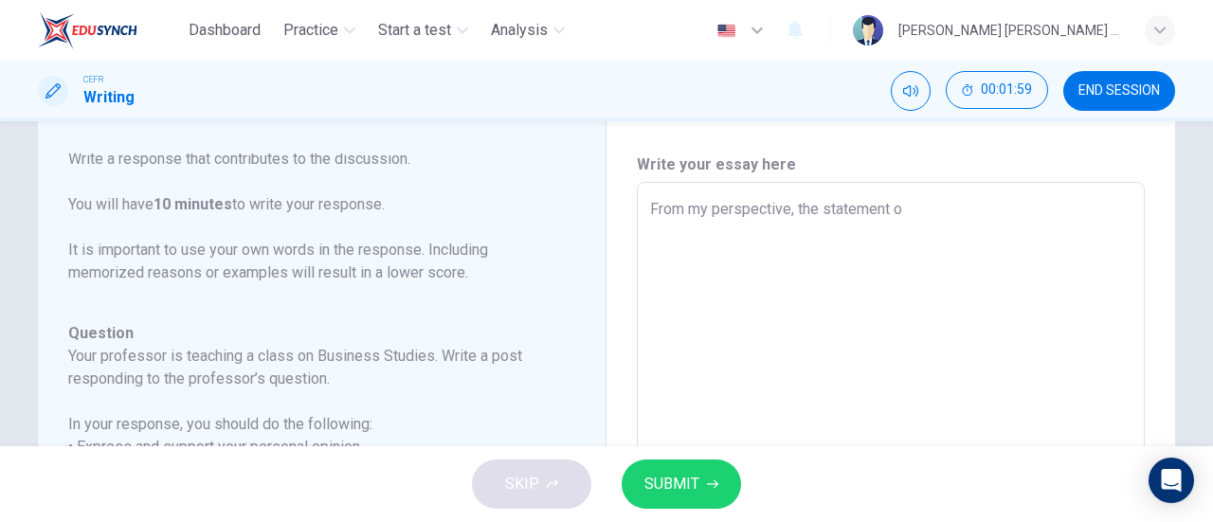
type textarea "From my perspective, the statement of"
type textarea "x"
type textarea "From my perspective, the statement of"
type textarea "x"
type textarea "From my perspective, the statement of ""
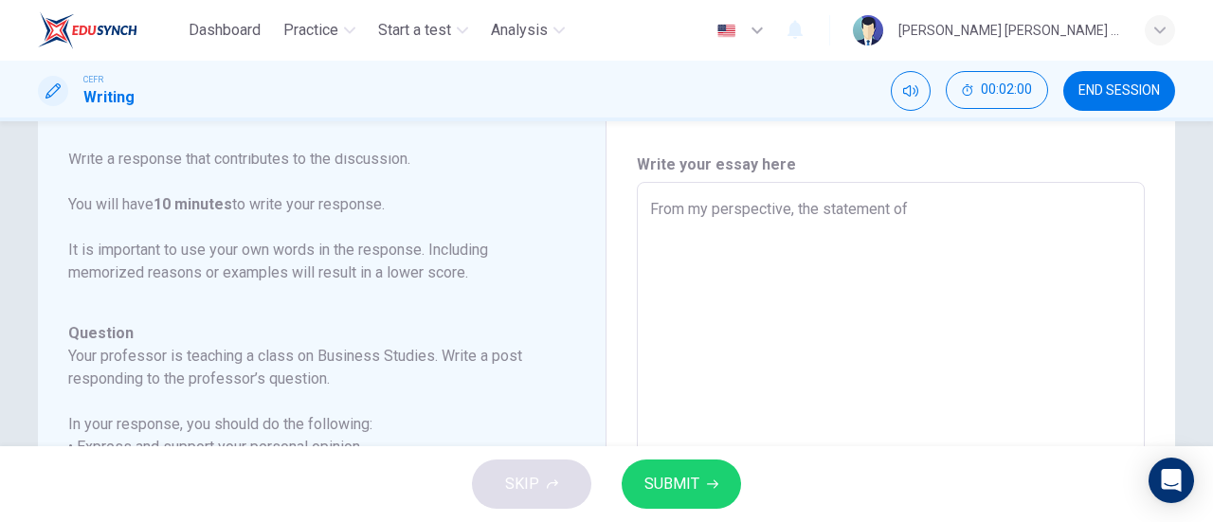
type textarea "x"
type textarea "From my perspective, the statement of "A"
type textarea "x"
type textarea "From my perspective, the statement of "A"
type textarea "x"
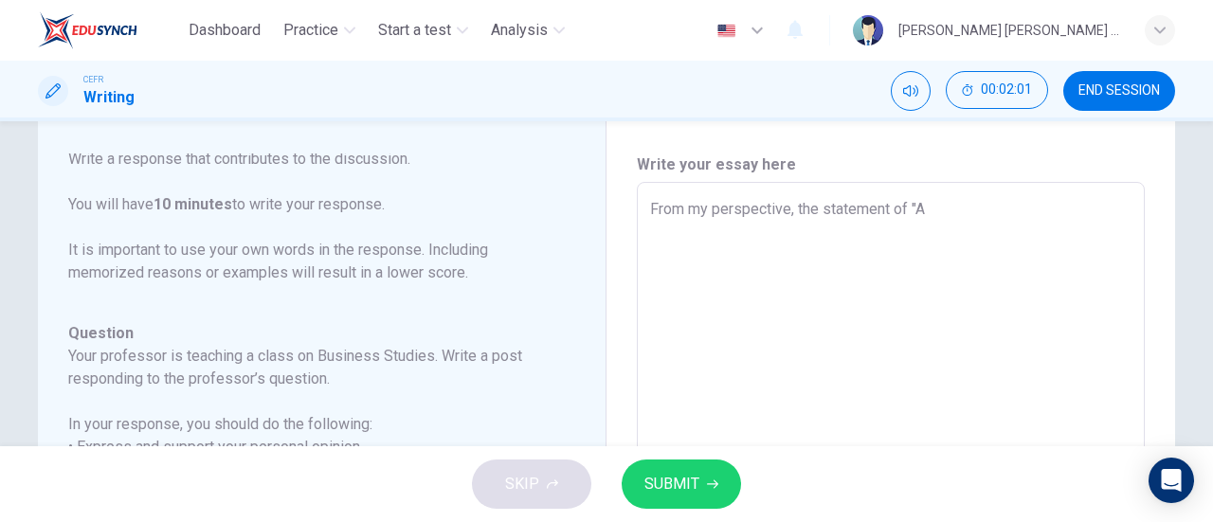
type textarea "From my perspective, the statement of "A g"
type textarea "x"
type textarea "From my perspective, the statement of "A go"
type textarea "x"
type textarea "From my perspective, the statement of "A goo"
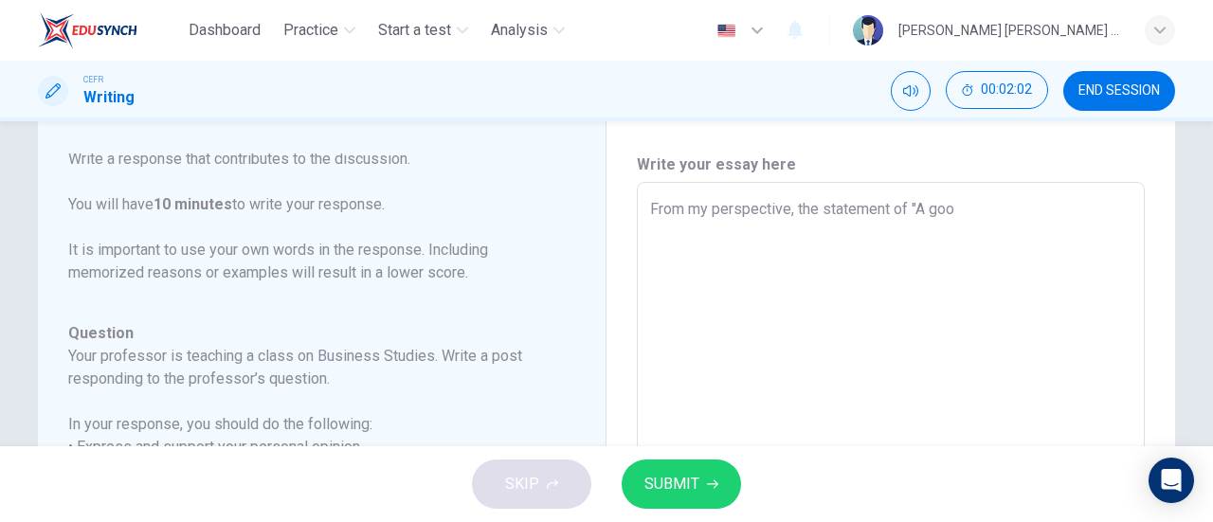
type textarea "x"
type textarea "From my perspective, the statement of "A good"
type textarea "x"
type textarea "From my perspective, the statement of "A good"
type textarea "x"
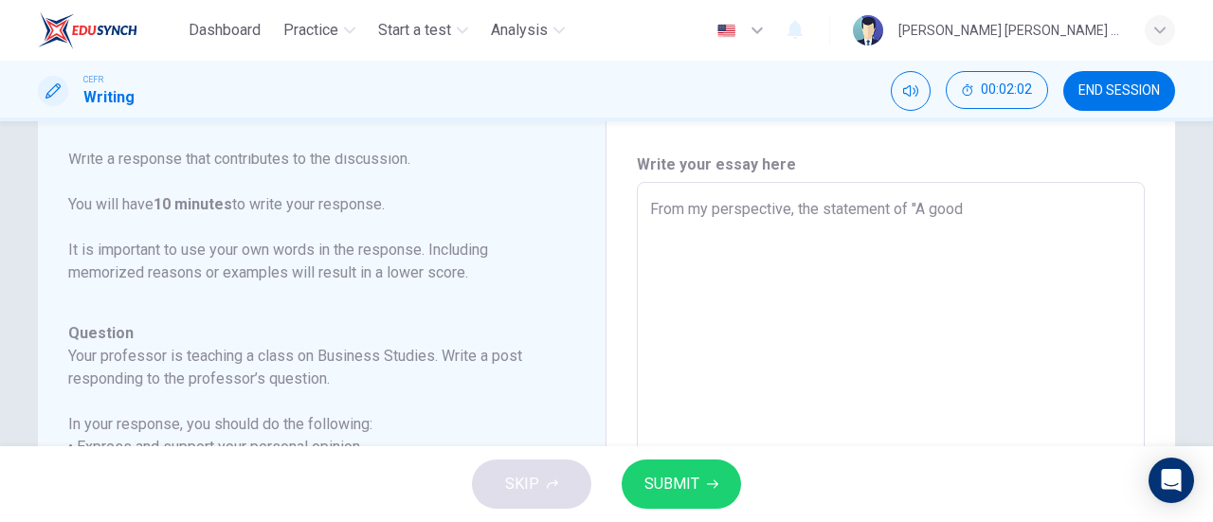
type textarea "From my perspective, the statement of "A good l"
type textarea "x"
type textarea "From my perspective, the statement of "A good le"
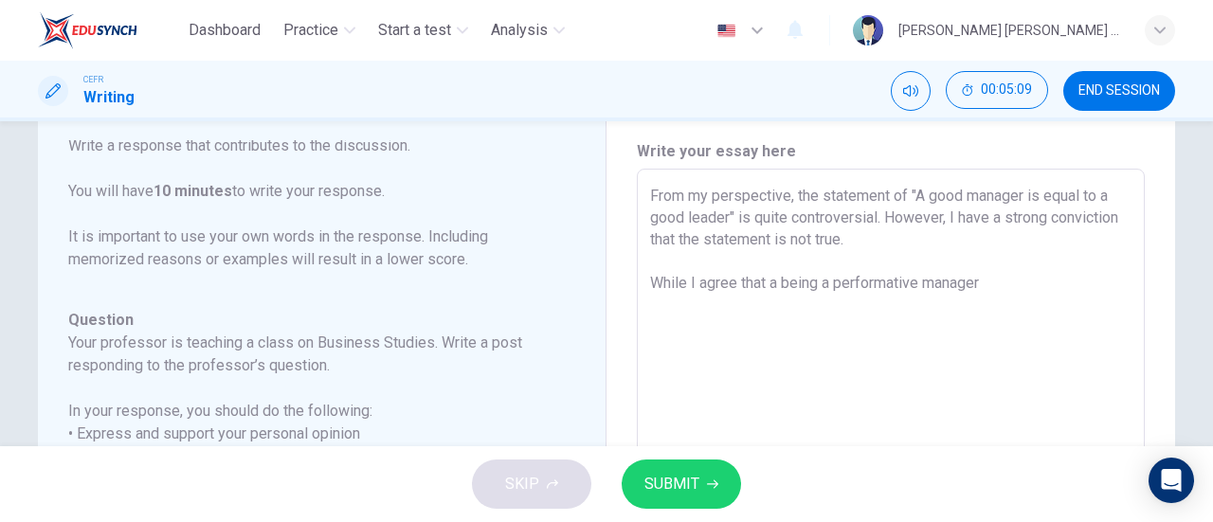
scroll to position [42, 0]
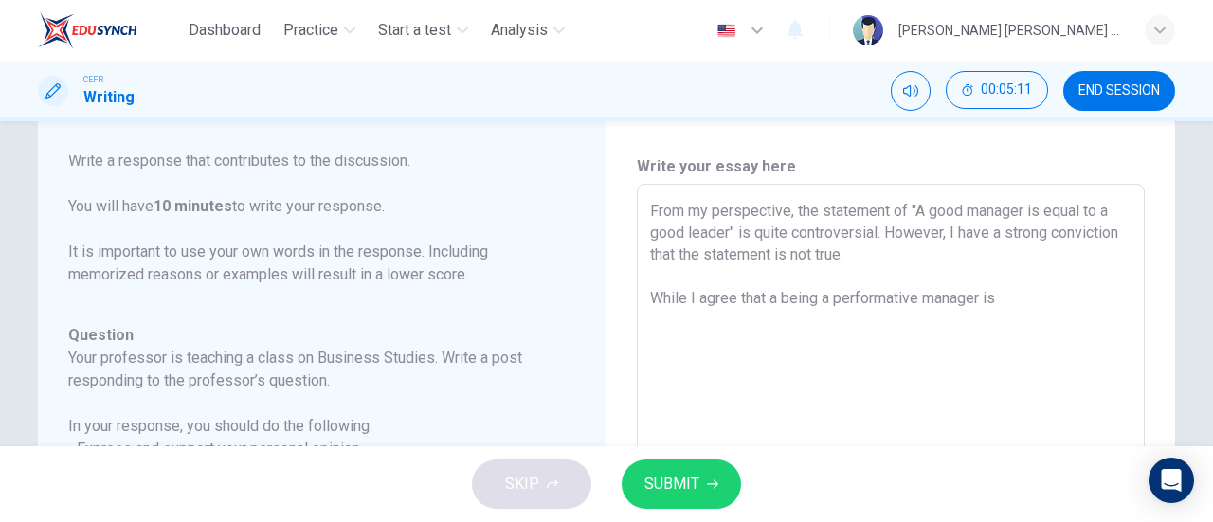
click at [854, 259] on textarea "From my perspective, the statement of "A good manager is equal to a good leader…" at bounding box center [891, 501] width 482 height 602
click at [652, 293] on textarea "From my perspective, the statement of "A good manager is equal to a good leader…" at bounding box center [891, 501] width 482 height 602
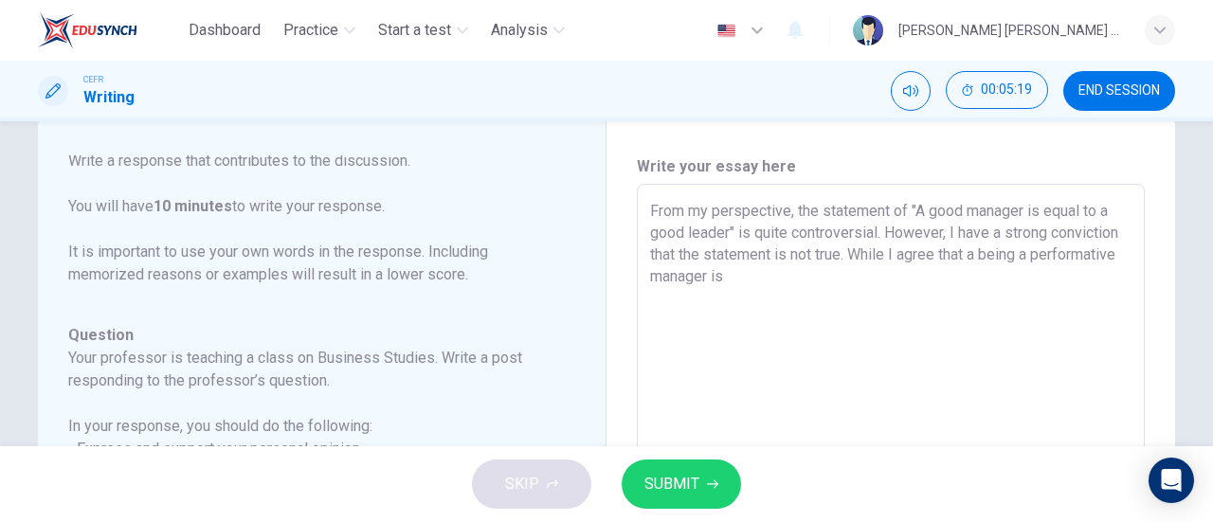
click at [650, 279] on textarea "From my perspective, the statement of "A good manager is equal to a good leader…" at bounding box center [891, 501] width 482 height 602
click at [859, 288] on textarea "From my perspective, the statement of "A good manager is equal to a good leader…" at bounding box center [891, 501] width 482 height 602
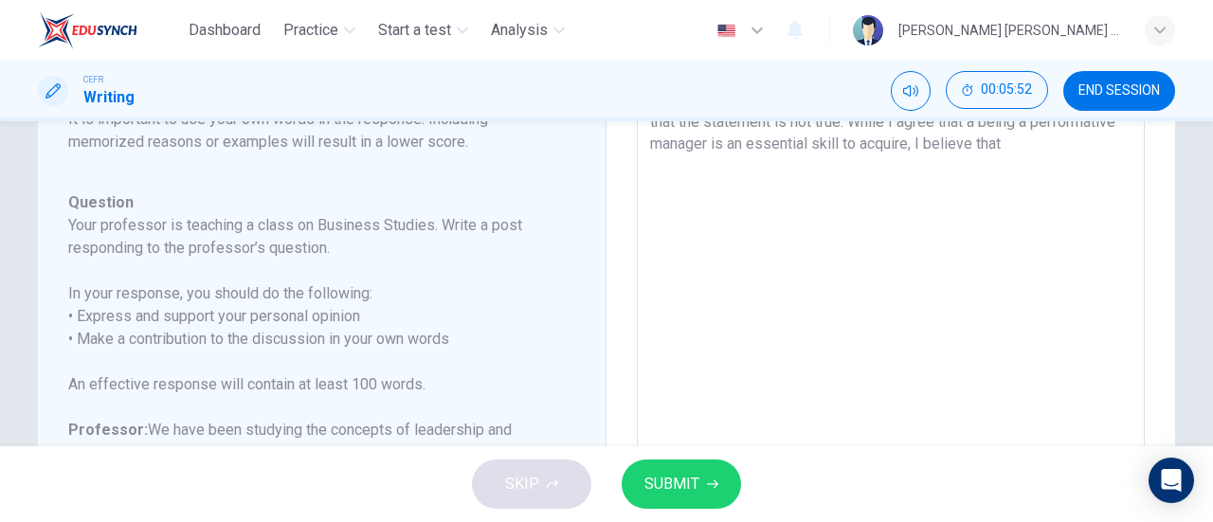
scroll to position [97, 0]
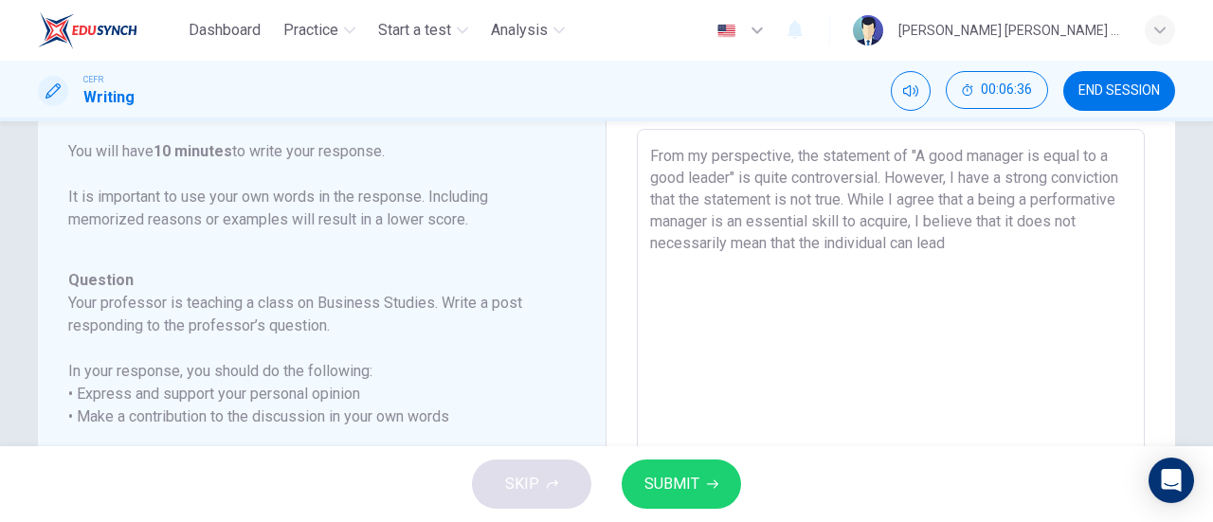
click at [994, 225] on textarea "From my perspective, the statement of "A good manager is equal to a good leader…" at bounding box center [891, 446] width 482 height 602
click at [907, 239] on textarea "From my perspective, the statement of "A good manager is equal to a good leader…" at bounding box center [891, 446] width 482 height 602
click at [927, 214] on textarea "From my perspective, the statement of "A good manager is equal to a good leader…" at bounding box center [891, 446] width 482 height 602
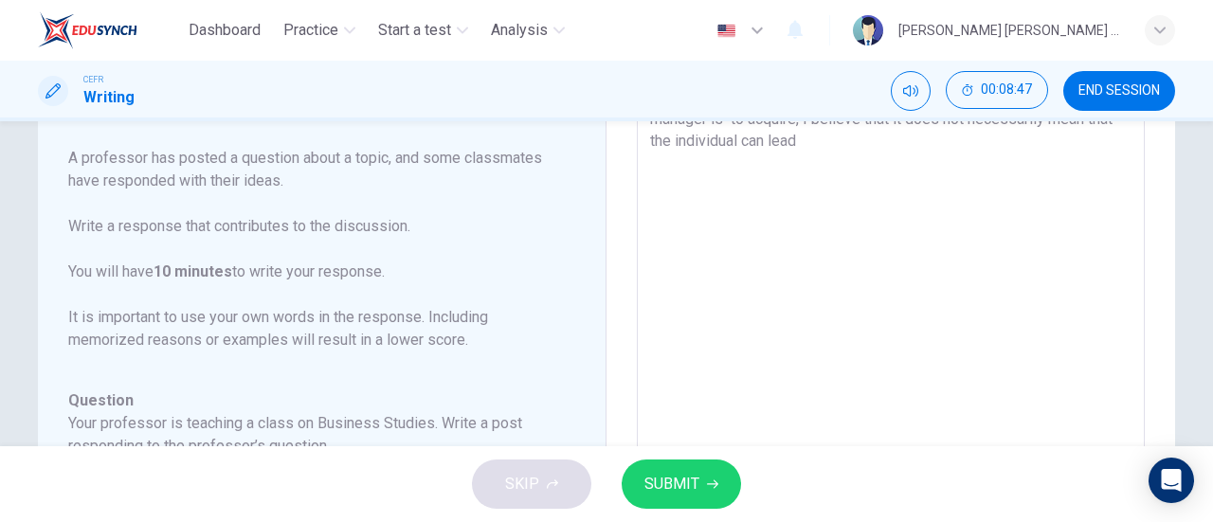
scroll to position [0, 0]
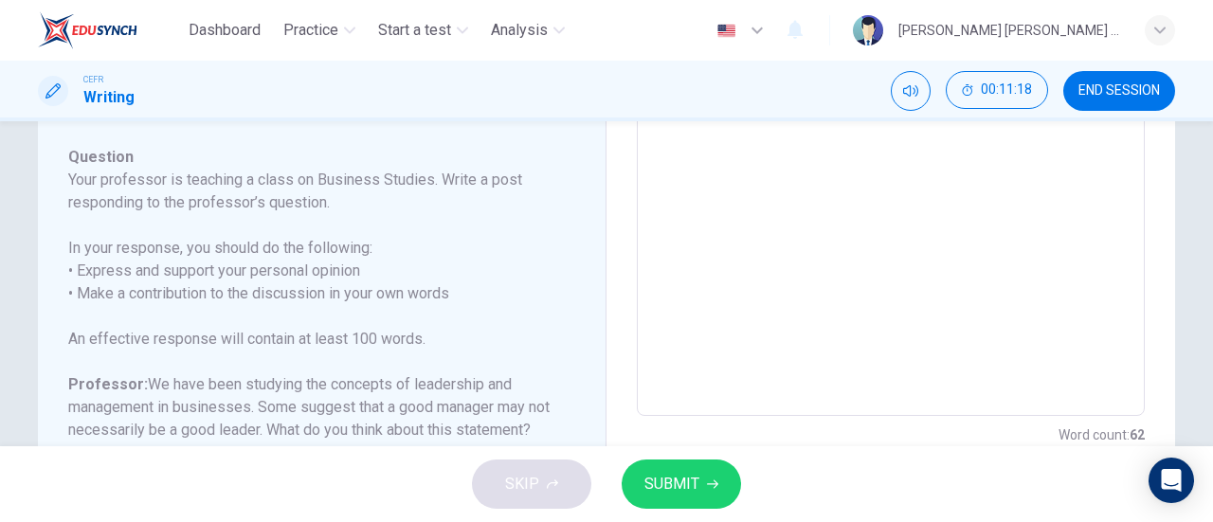
scroll to position [486, 0]
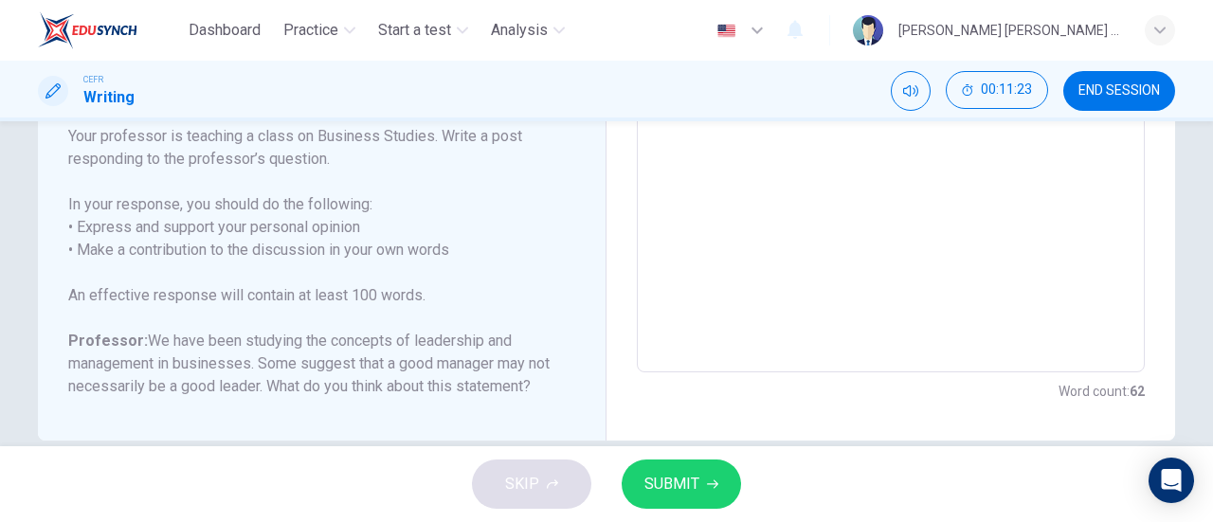
drag, startPoint x: 449, startPoint y: 260, endPoint x: 183, endPoint y: 255, distance: 266.4
click at [183, 255] on h6 "In your response, you should do the following: • Express and support your perso…" at bounding box center [310, 227] width 484 height 68
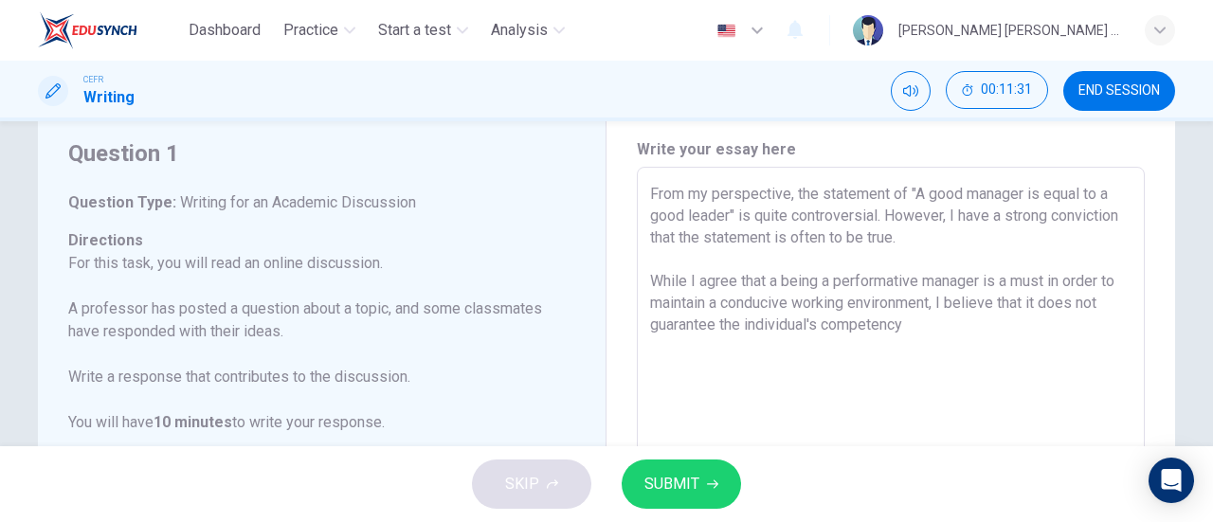
scroll to position [55, 0]
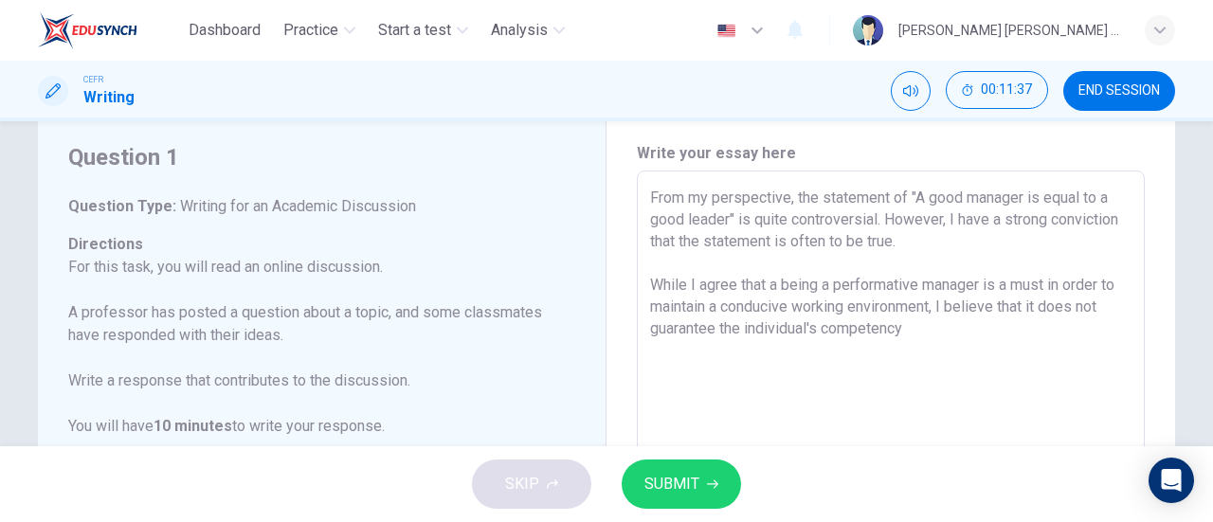
click at [924, 331] on textarea "From my perspective, the statement of "A good manager is equal to a good leader…" at bounding box center [891, 488] width 482 height 602
click at [787, 288] on textarea "From my perspective, the statement of "A good manager is equal to a good leader…" at bounding box center [891, 488] width 482 height 602
click at [1045, 291] on textarea "From my perspective, the statement of "A good manager is equal to a good leader…" at bounding box center [891, 488] width 482 height 602
click at [992, 309] on textarea "From my perspective, the statement of "A good manager is equal to a good leader…" at bounding box center [891, 488] width 482 height 602
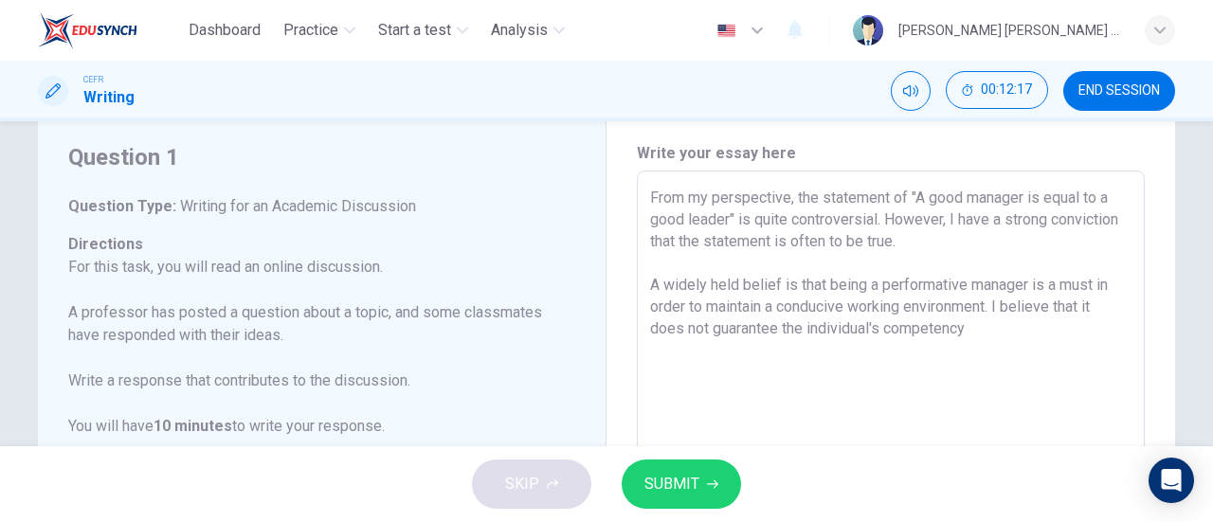
click at [1003, 338] on textarea "From my perspective, the statement of "A good manager is equal to a good leader…" at bounding box center [891, 488] width 482 height 602
drag, startPoint x: 1007, startPoint y: 332, endPoint x: 998, endPoint y: 305, distance: 27.9
click at [998, 305] on textarea "From my perspective, the statement of "A good manager is equal to a good leader…" at bounding box center [891, 488] width 482 height 602
drag, startPoint x: 802, startPoint y: 356, endPoint x: 643, endPoint y: 196, distance: 225.2
click at [643, 196] on div "From my perspective, the statement of "A good manager is equal to a good leader…" at bounding box center [891, 487] width 508 height 633
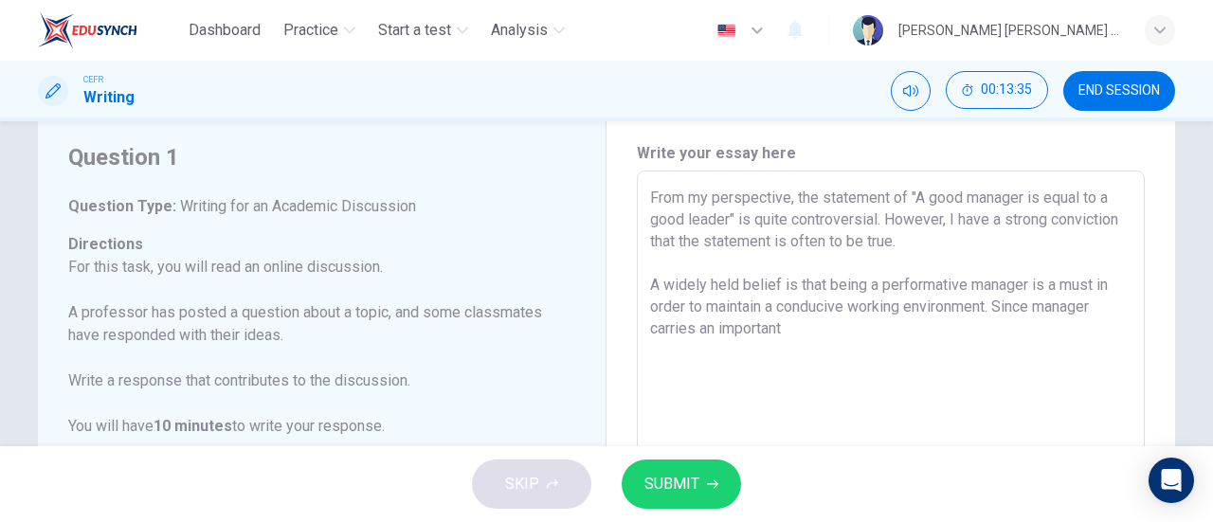
click at [751, 354] on textarea "From my perspective, the statement of "A good manager is equal to a good leader…" at bounding box center [891, 488] width 482 height 602
